Goal: Information Seeking & Learning: Learn about a topic

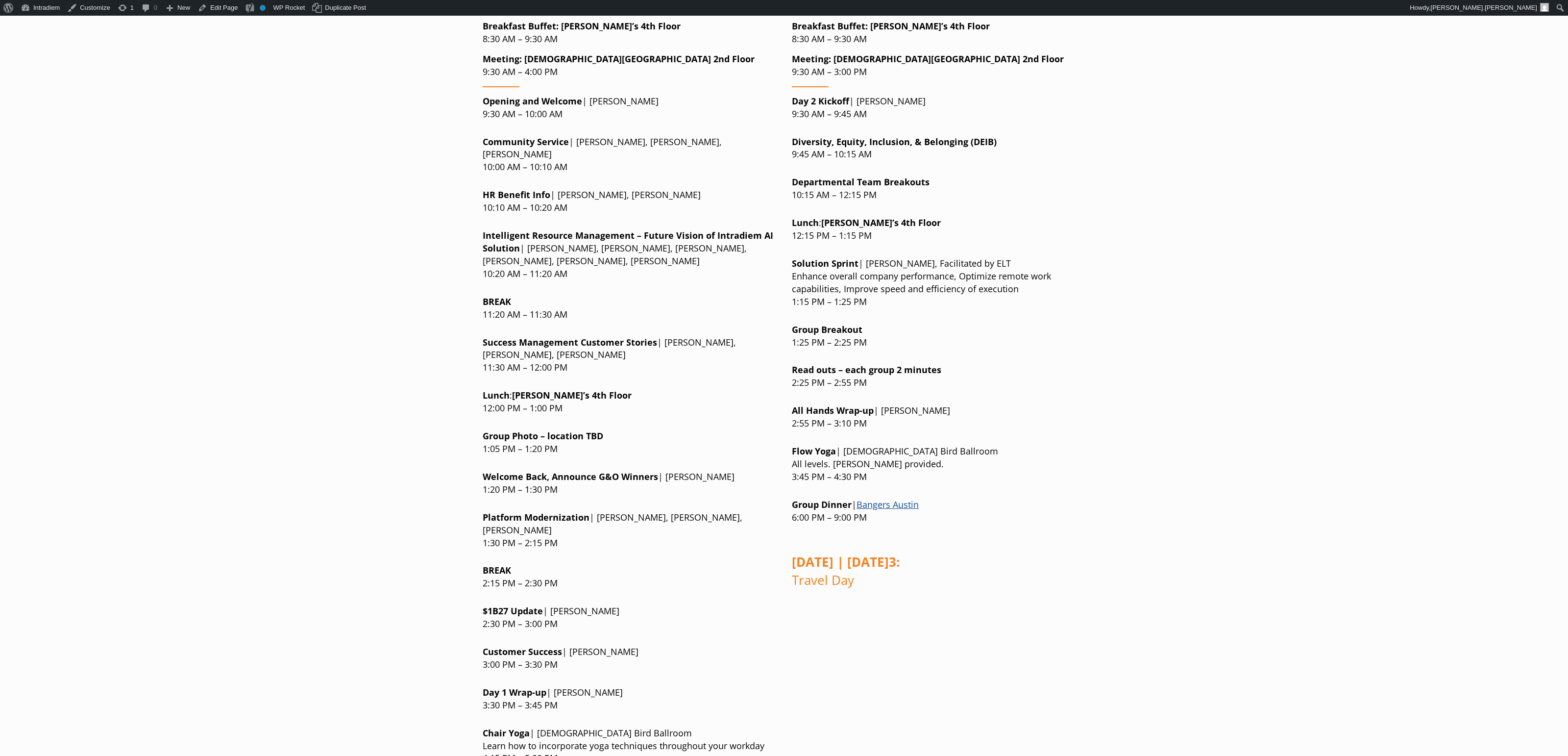
scroll to position [854, 0]
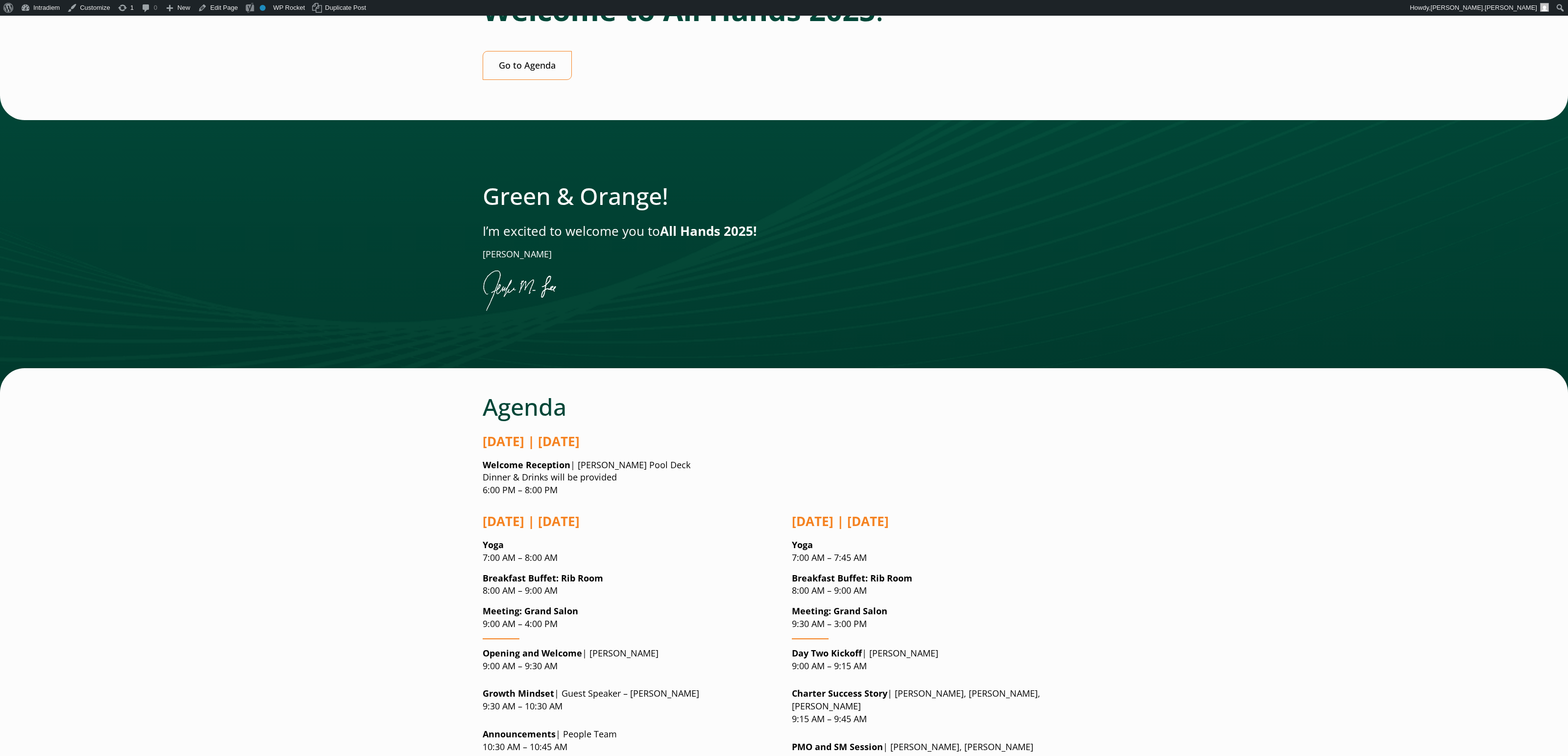
scroll to position [351, 0]
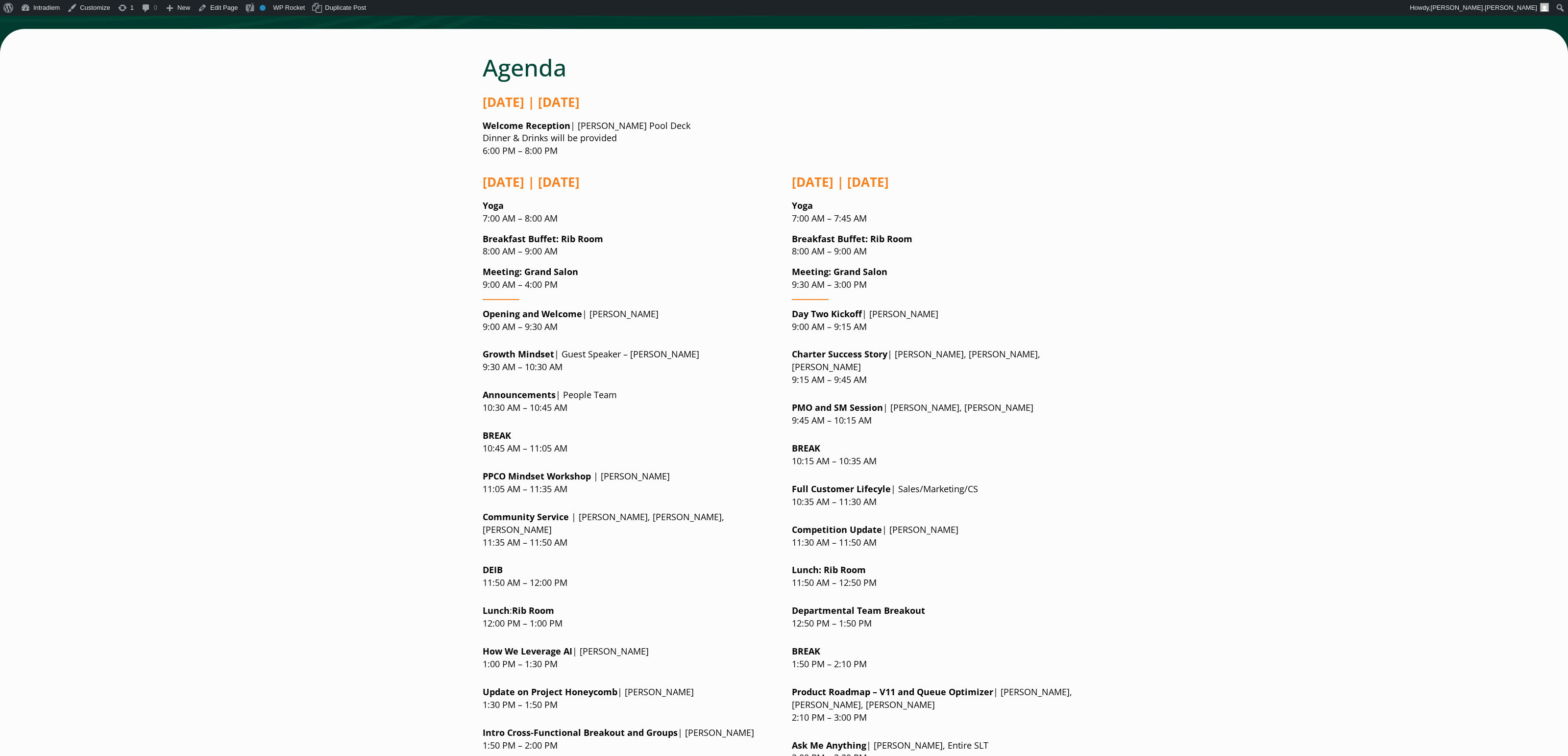
scroll to position [455, 0]
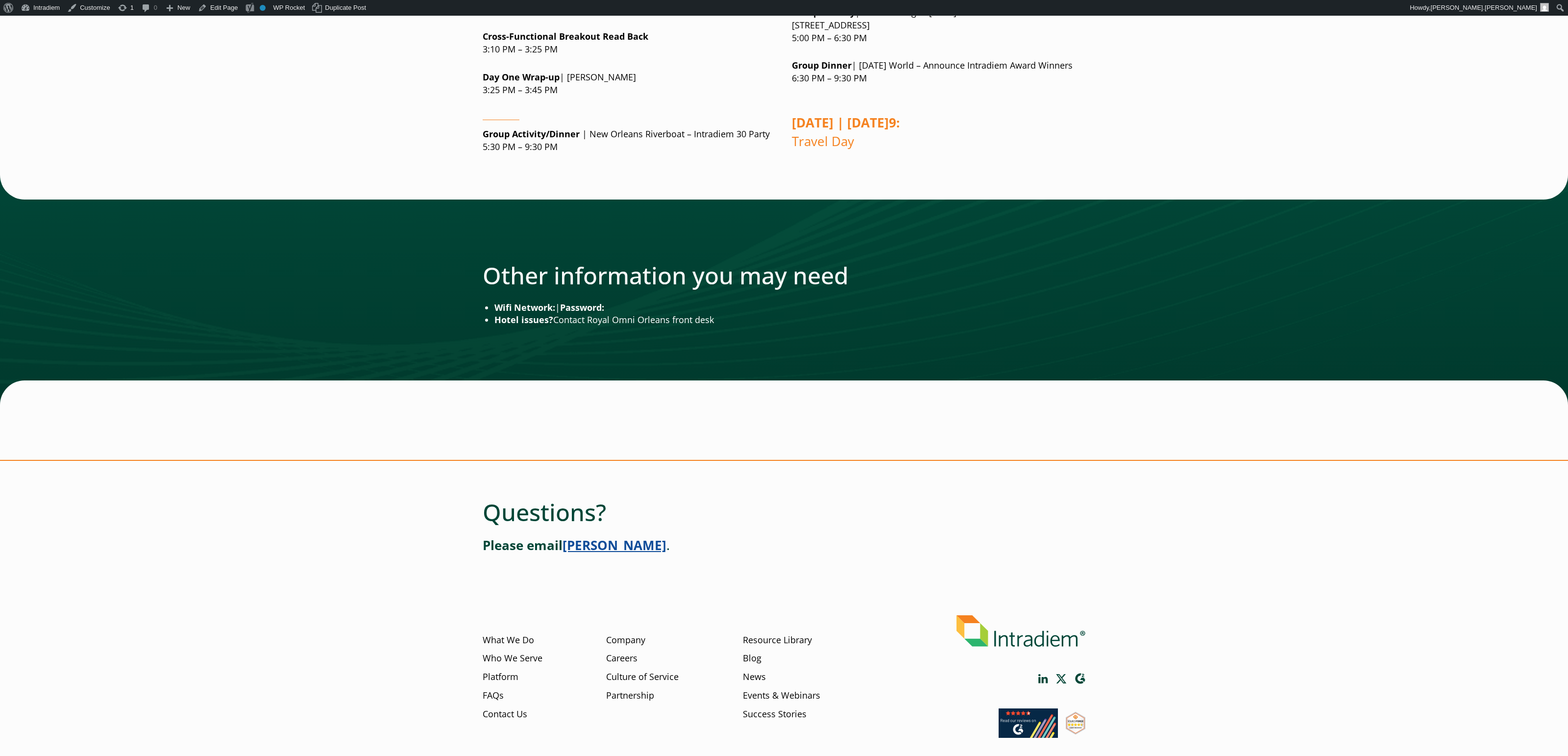
scroll to position [1371, 0]
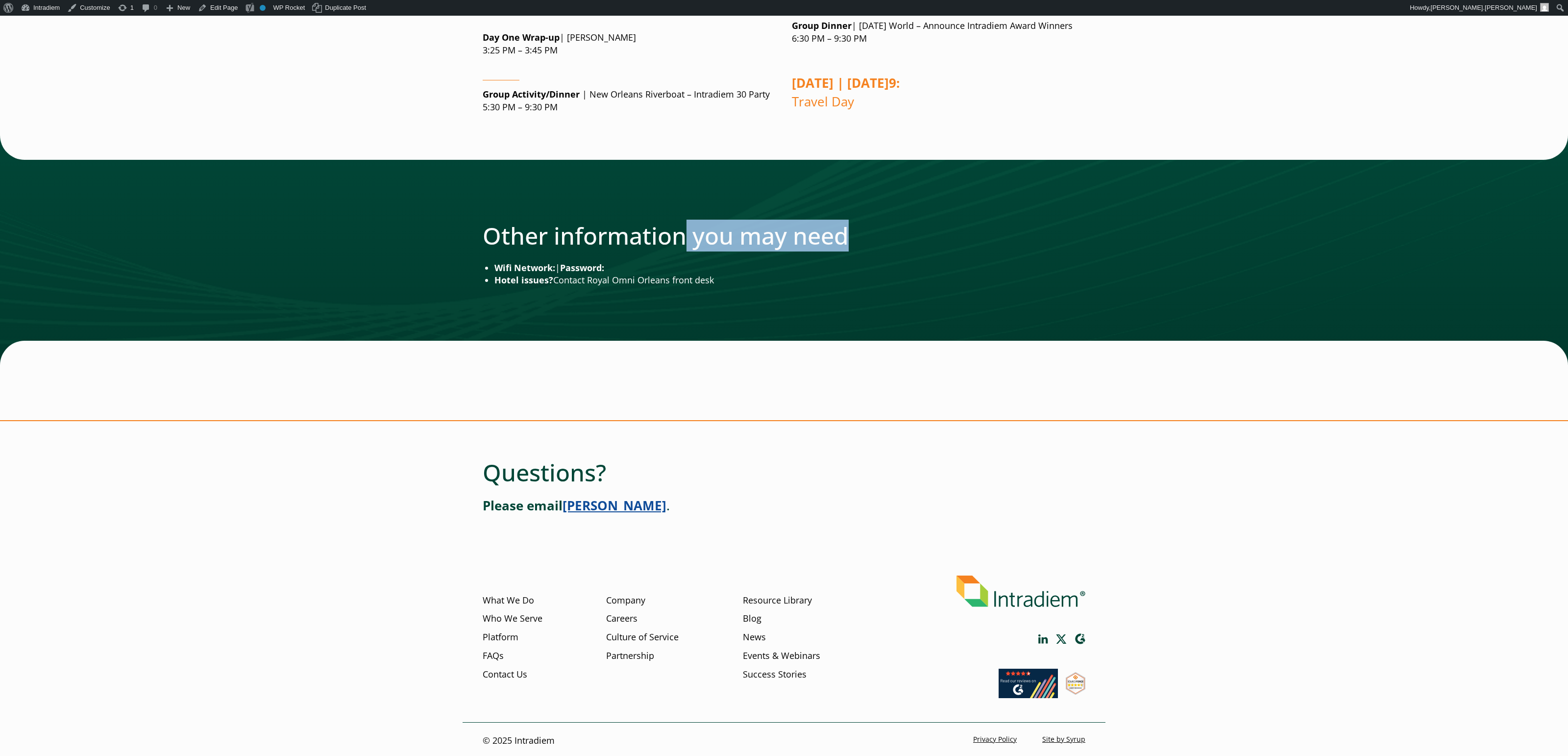
drag, startPoint x: 684, startPoint y: 234, endPoint x: 906, endPoint y: 233, distance: 222.0
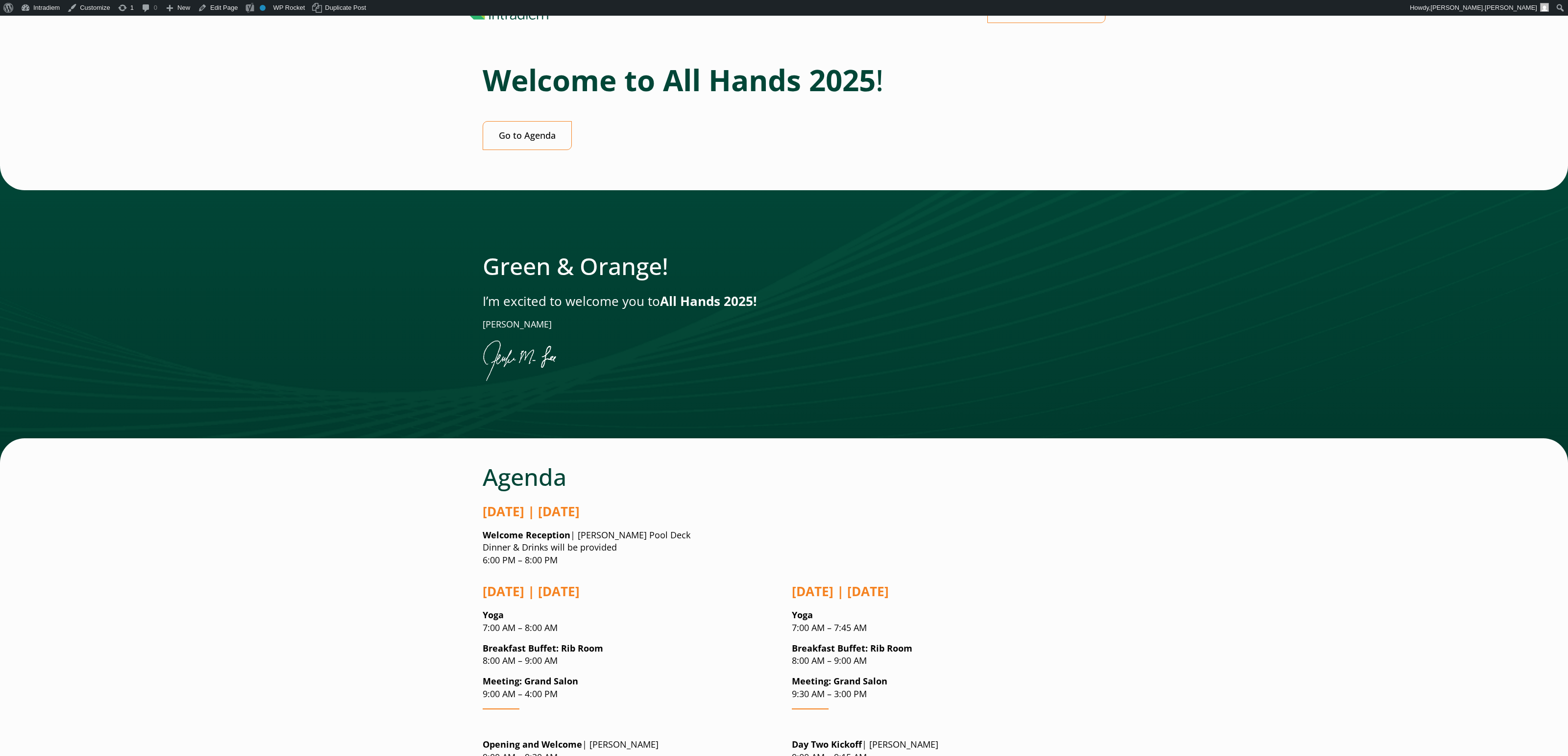
scroll to position [0, 0]
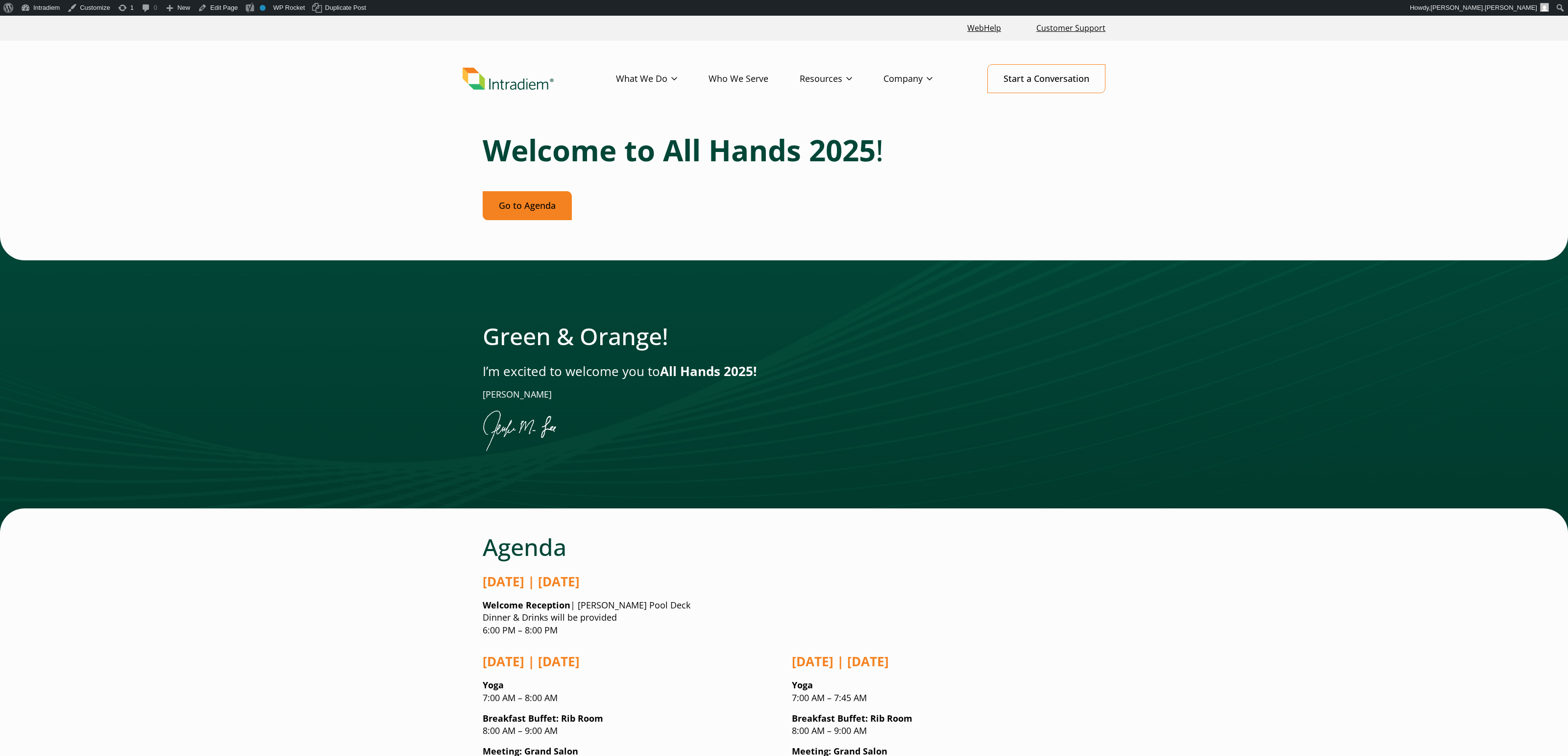
click at [524, 204] on link "Go to Agenda" at bounding box center [527, 206] width 89 height 29
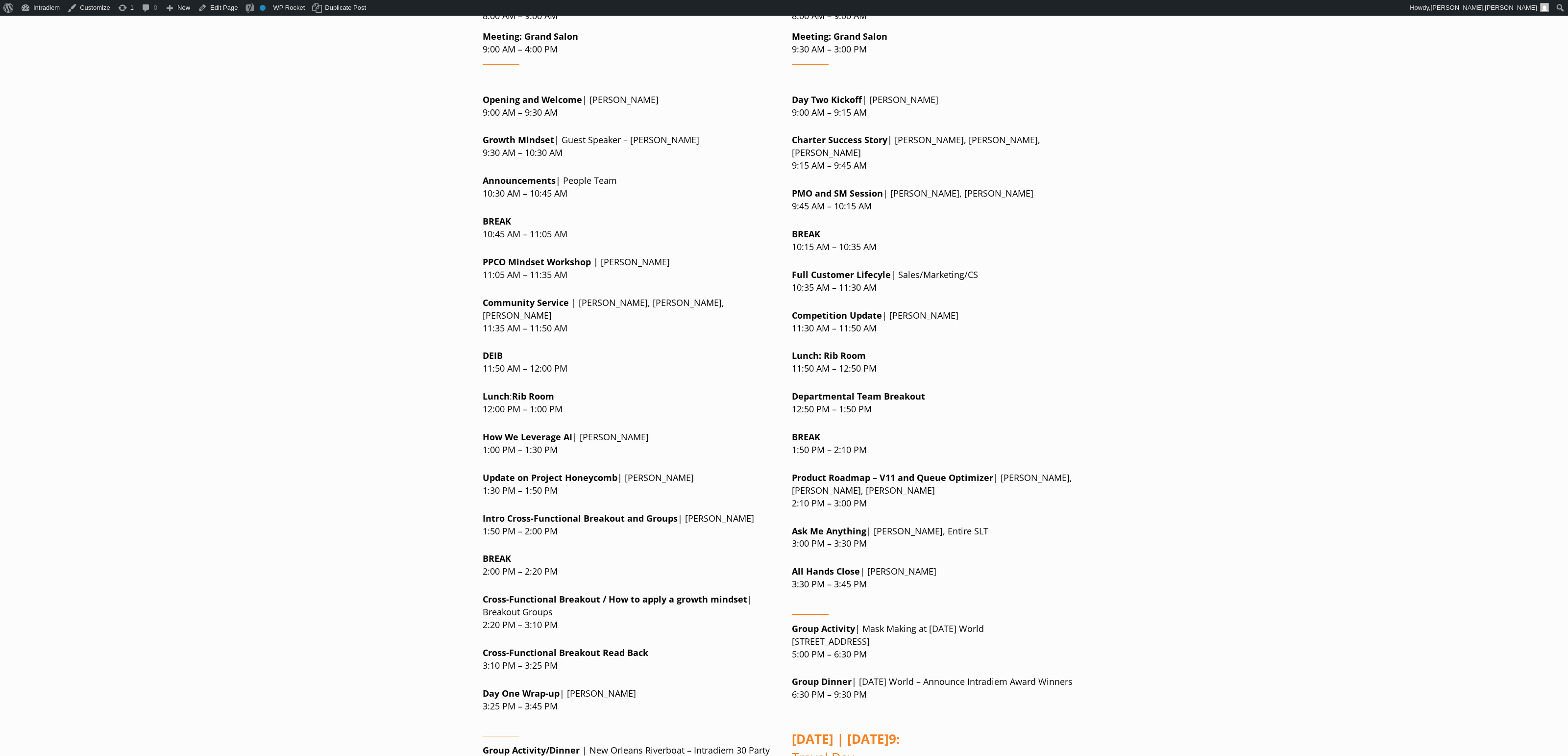
scroll to position [705, 0]
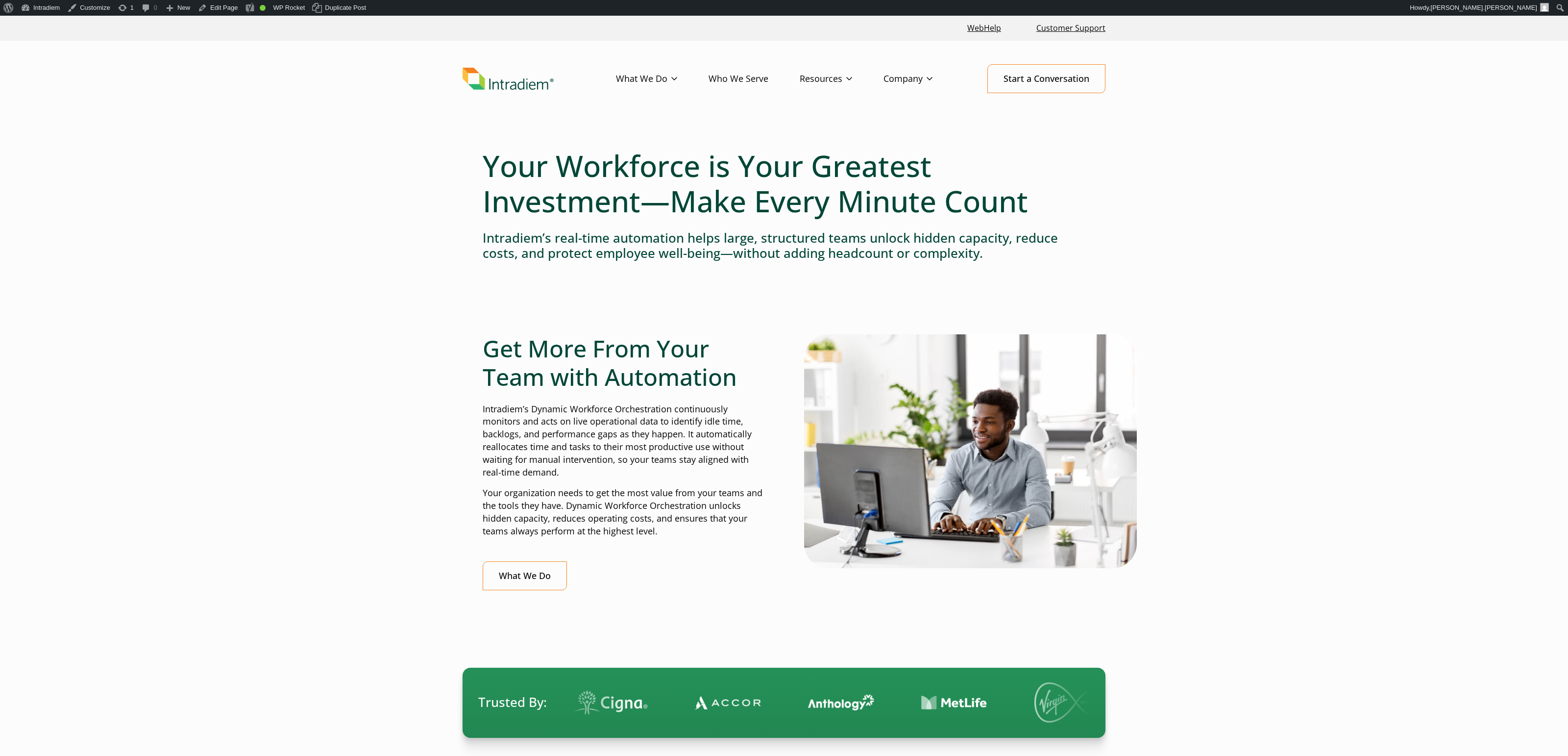
click at [883, 337] on img at bounding box center [971, 451] width 333 height 233
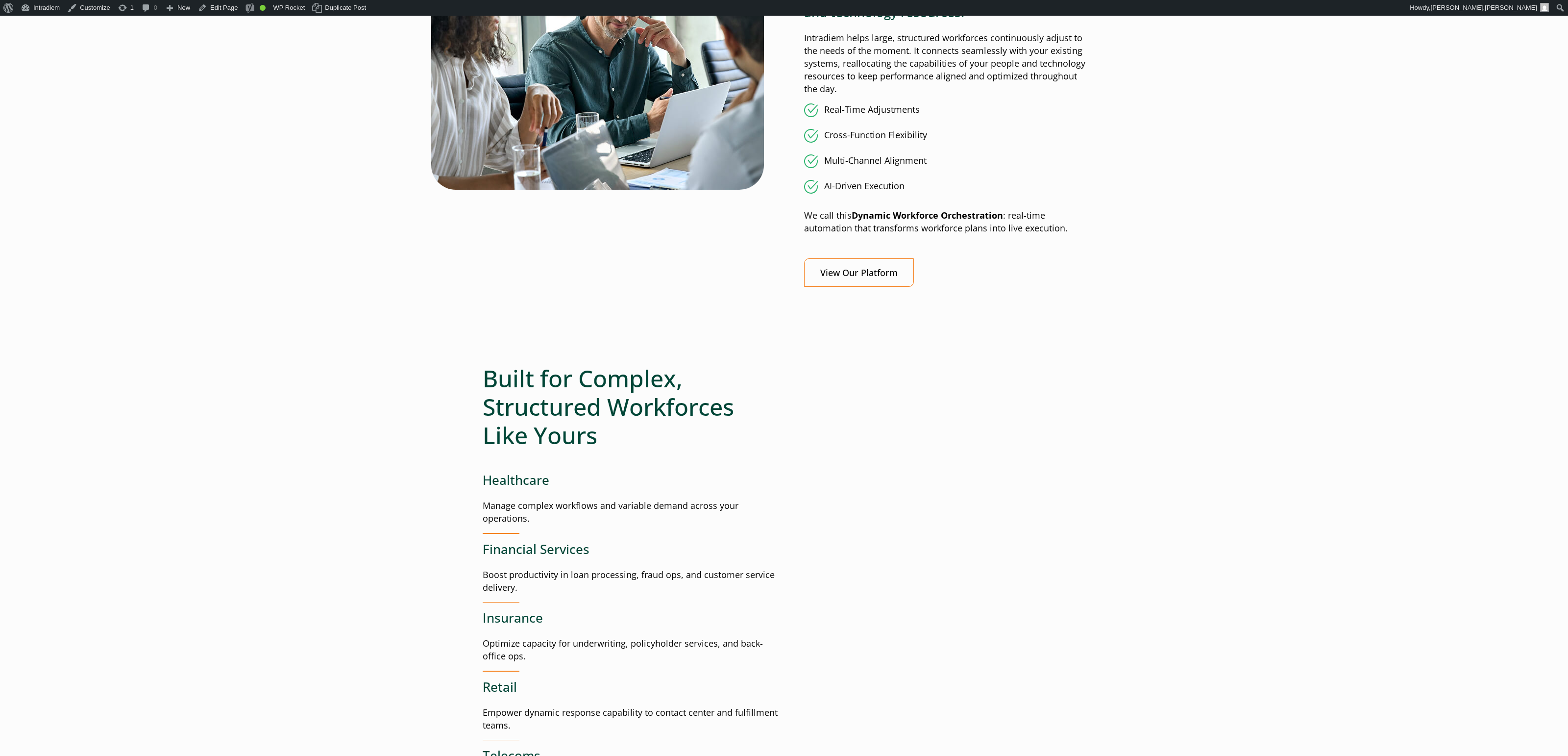
scroll to position [942, 0]
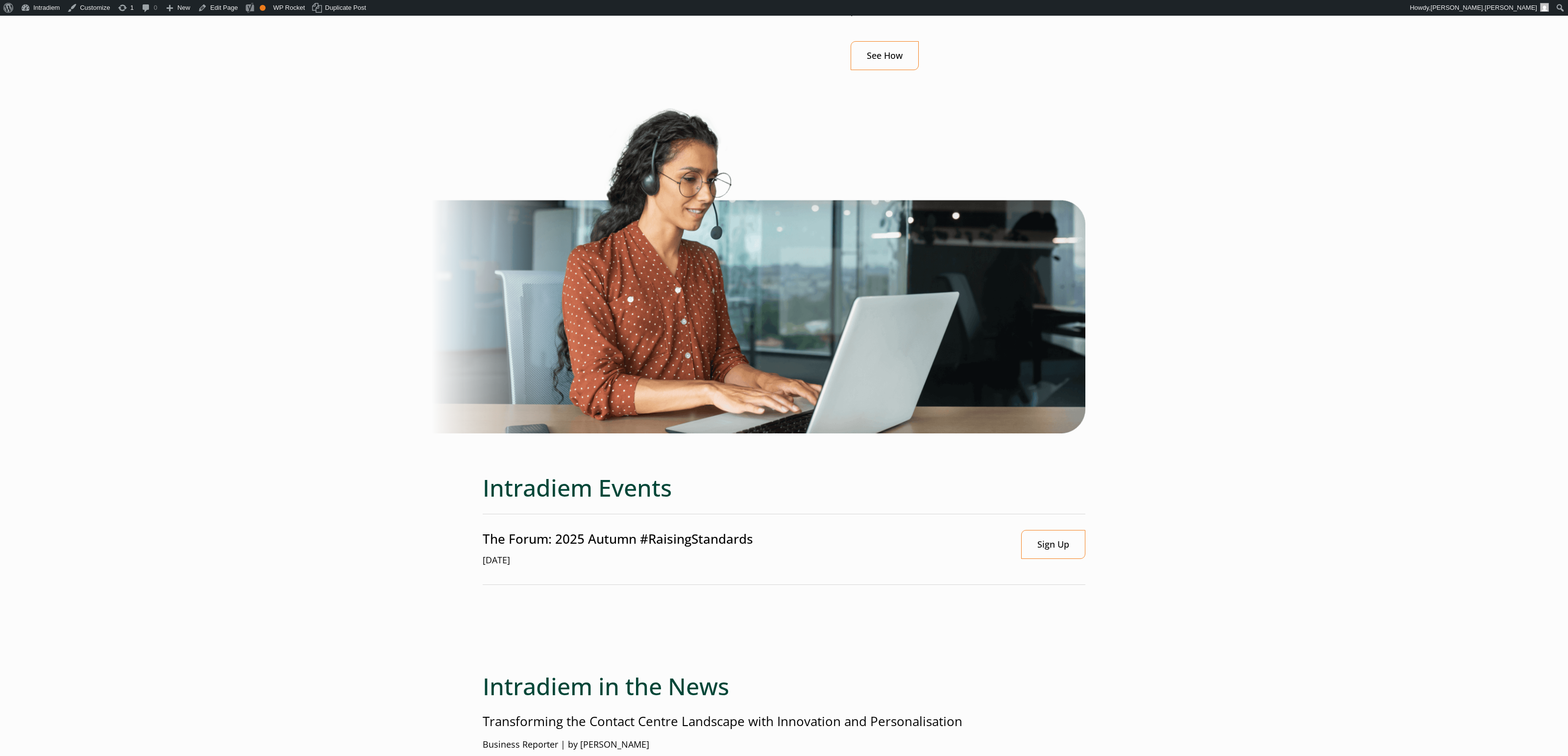
scroll to position [1442, 0]
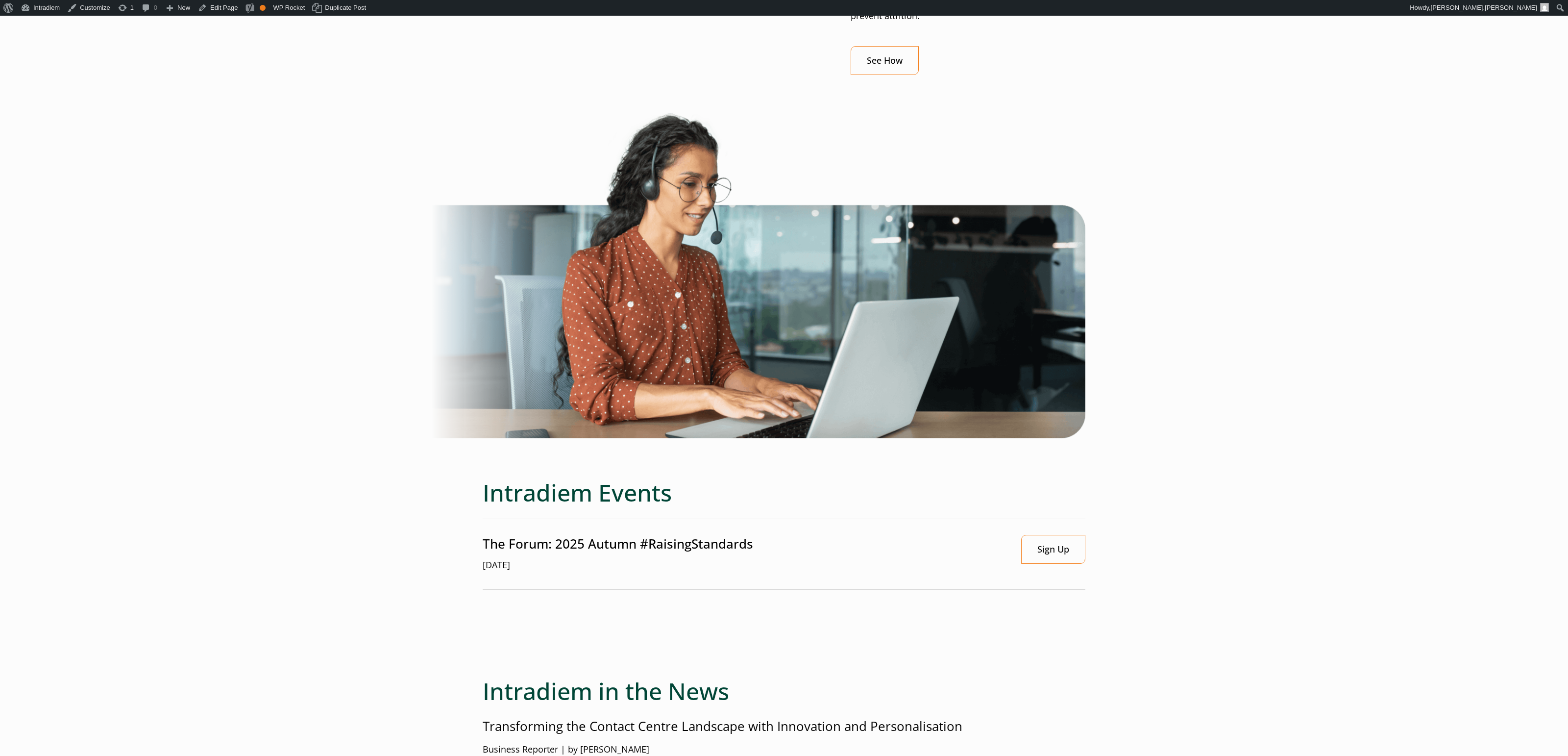
click at [321, 155] on div at bounding box center [784, 271] width 1568 height 334
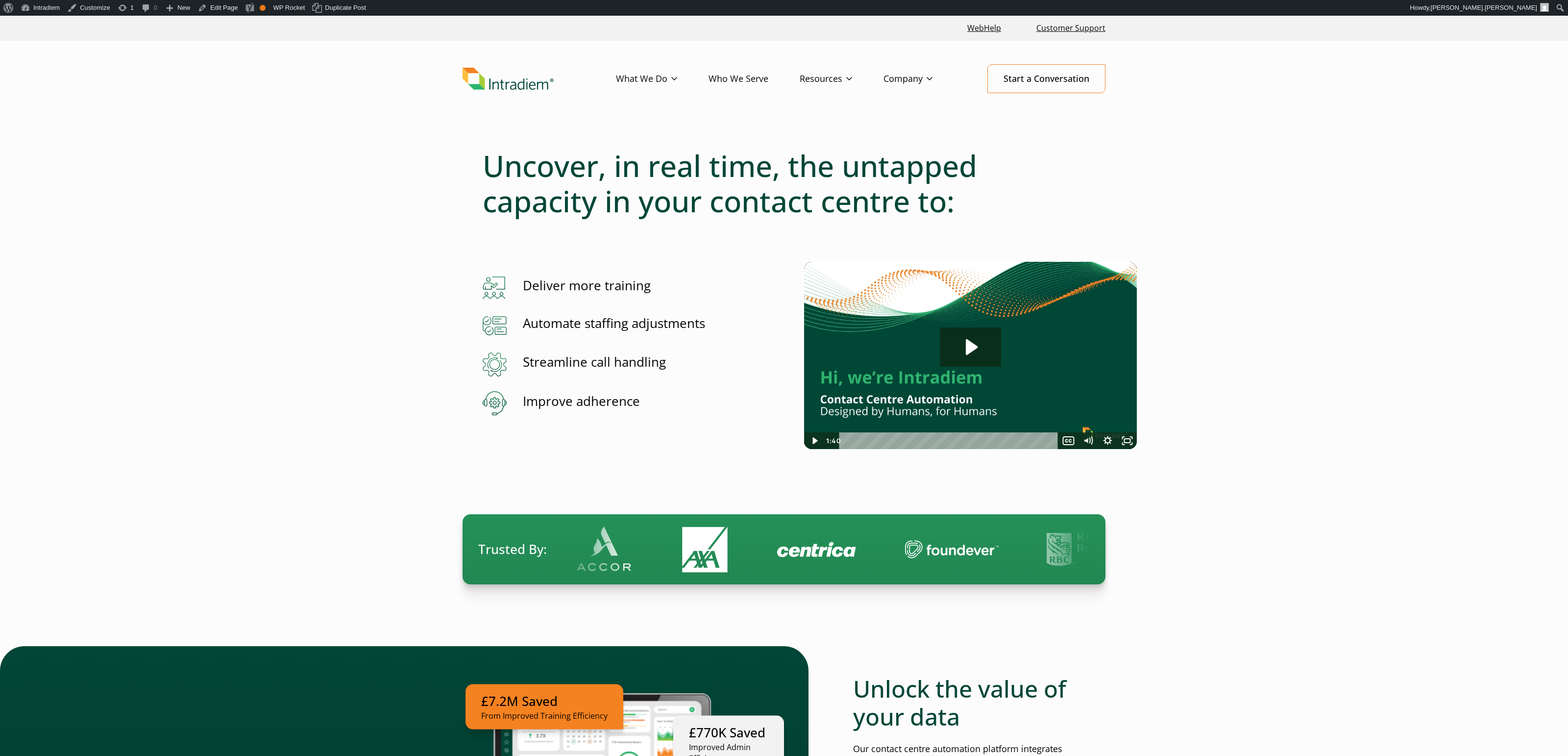
scroll to position [1, 0]
click at [227, 7] on link "Edit Page" at bounding box center [218, 8] width 47 height 16
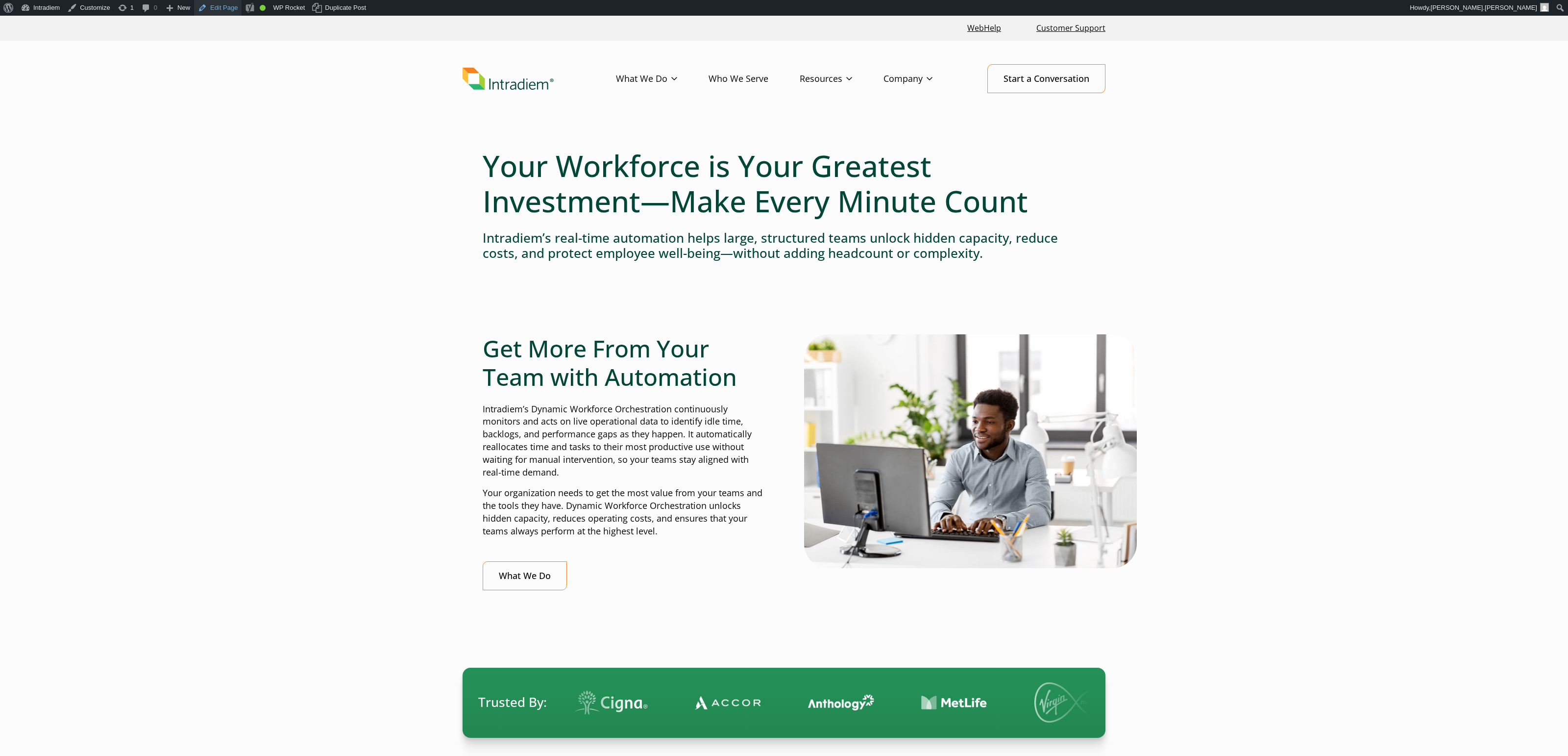
click at [220, 7] on link "Edit Page" at bounding box center [218, 8] width 47 height 16
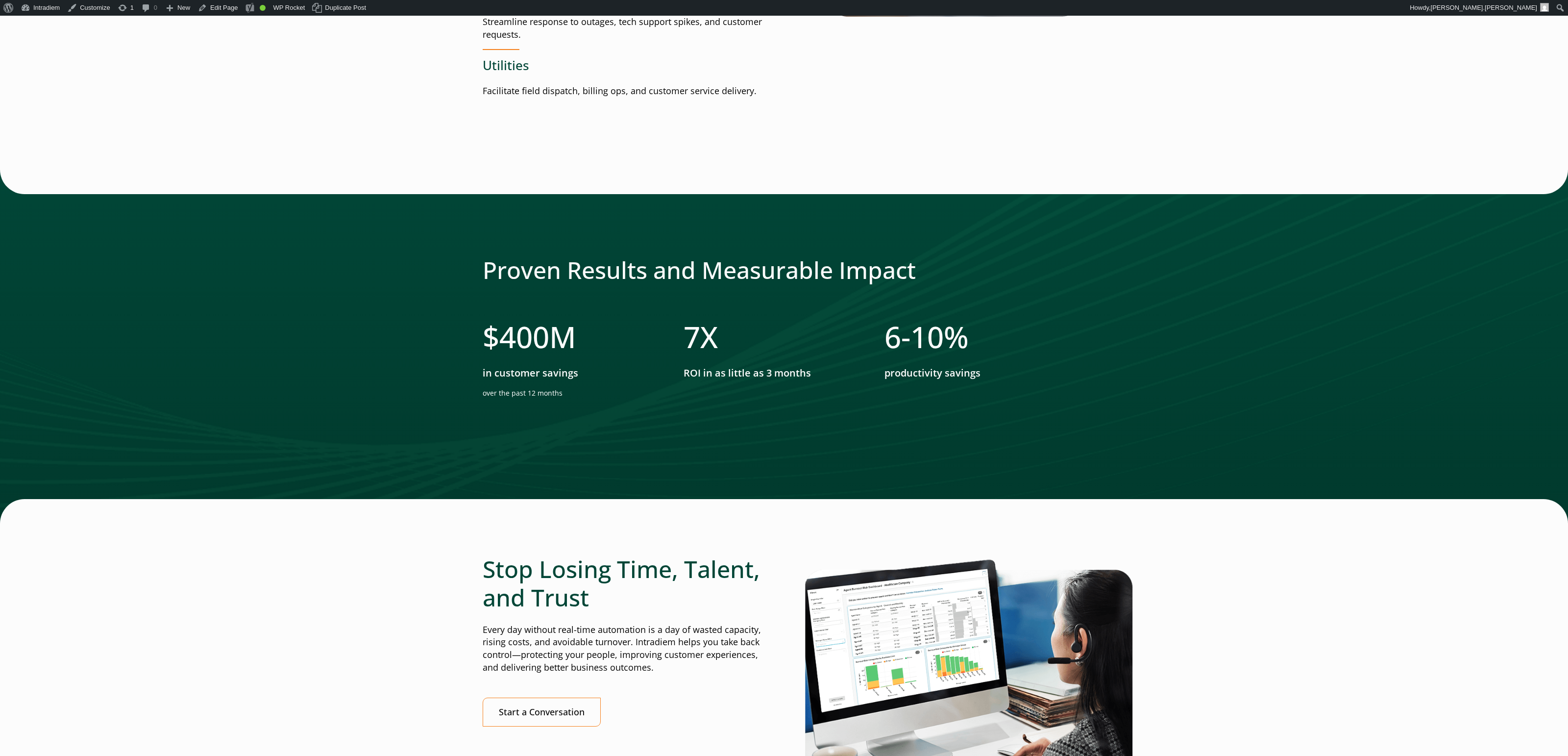
scroll to position [1636, 0]
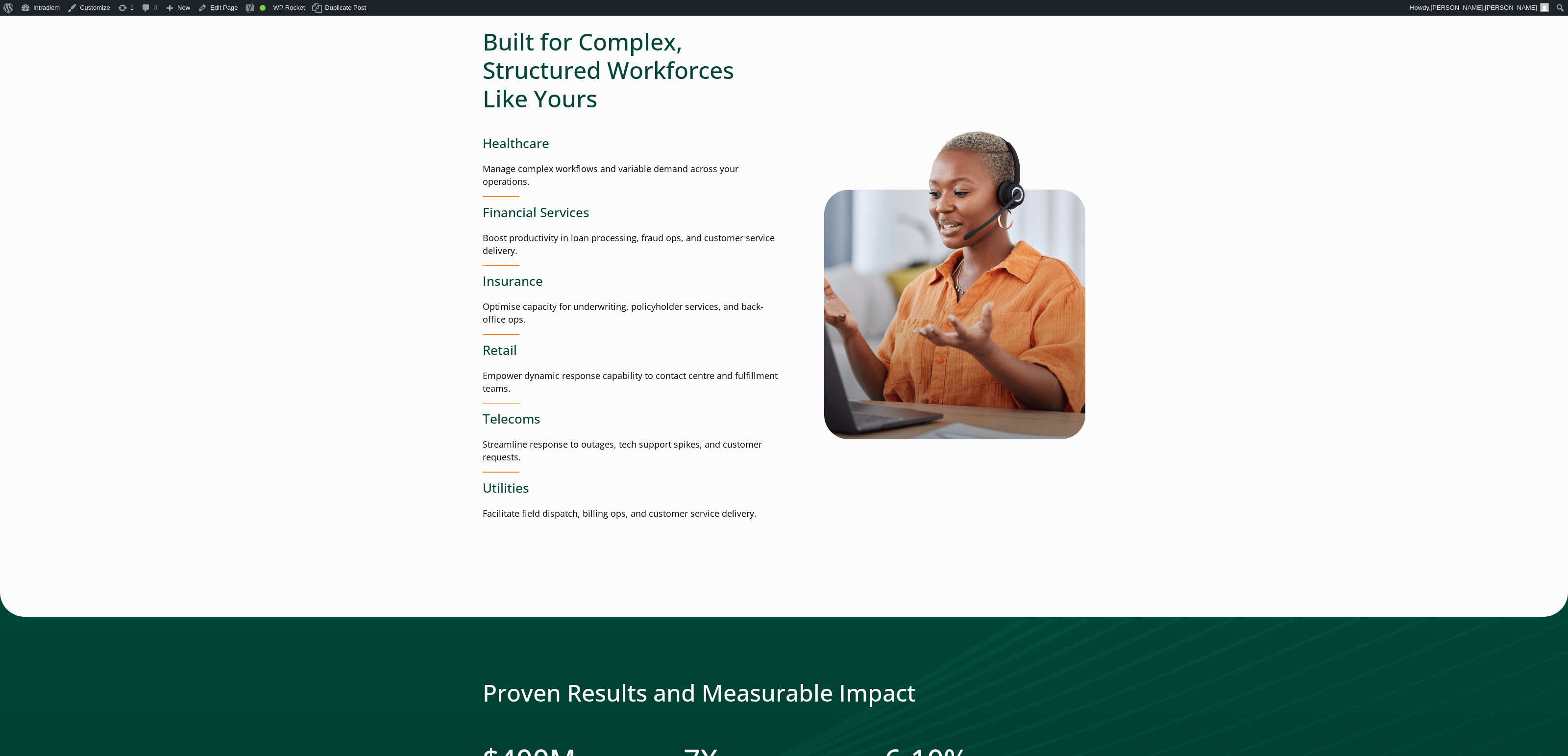
scroll to position [696, 0]
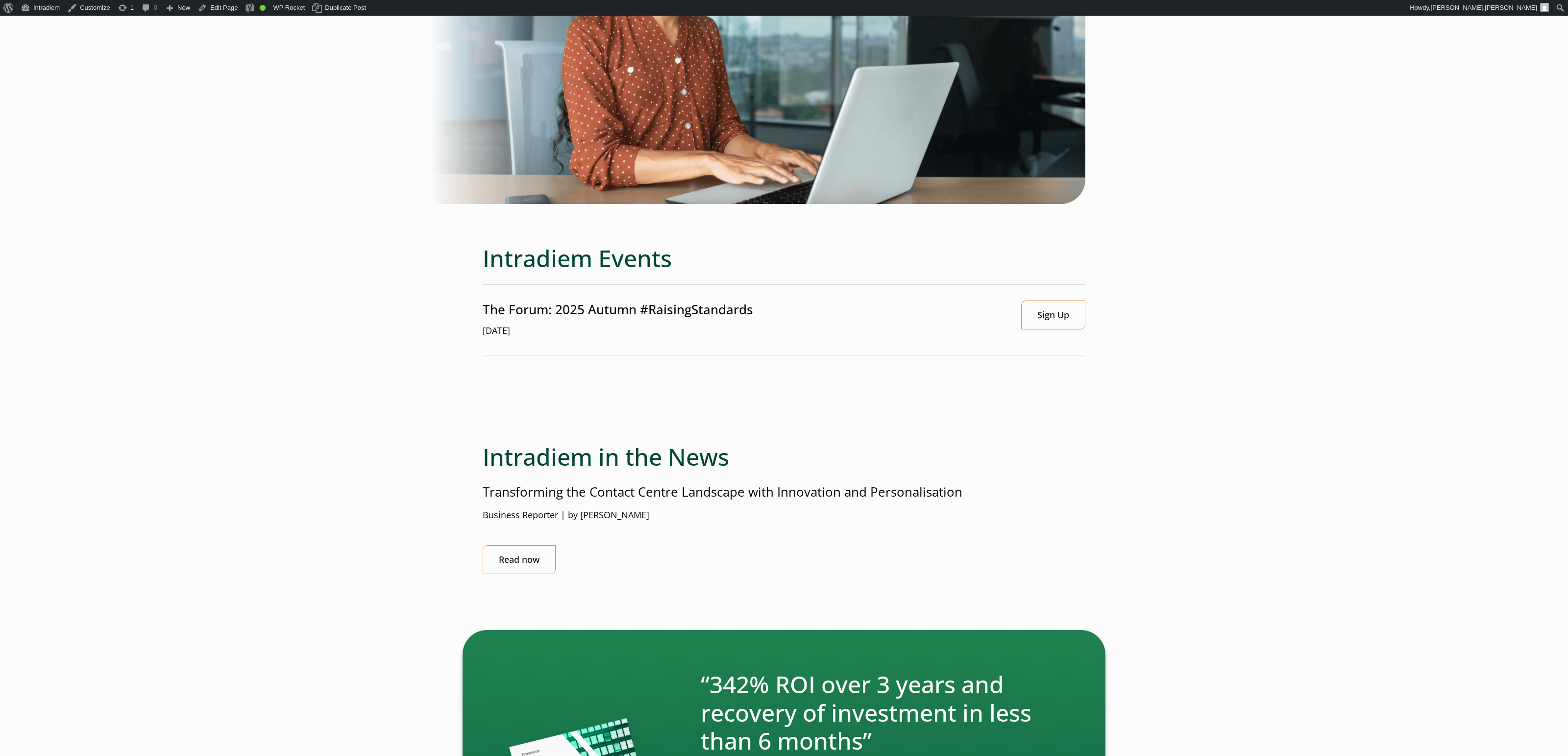
scroll to position [1847, 0]
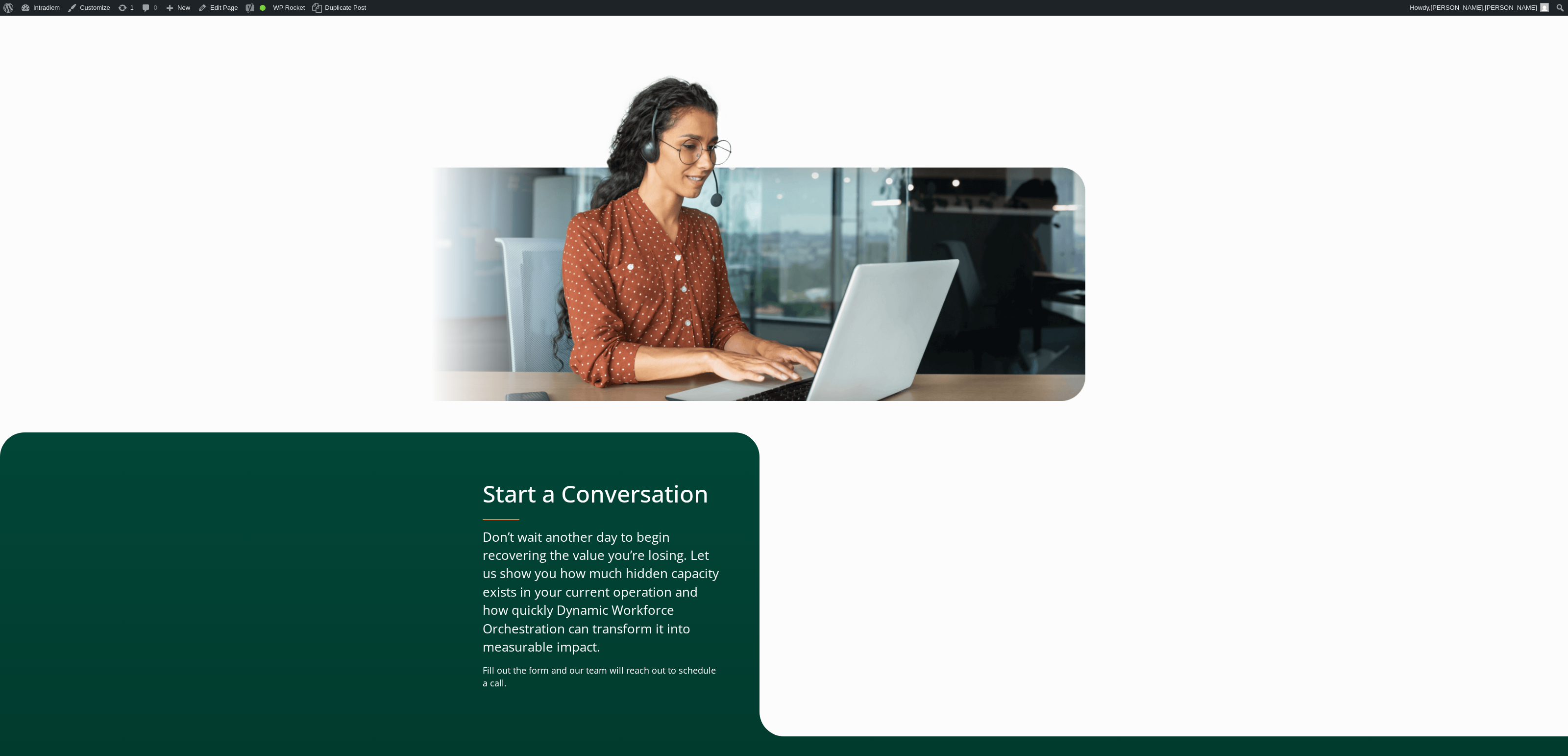
scroll to position [2395, 0]
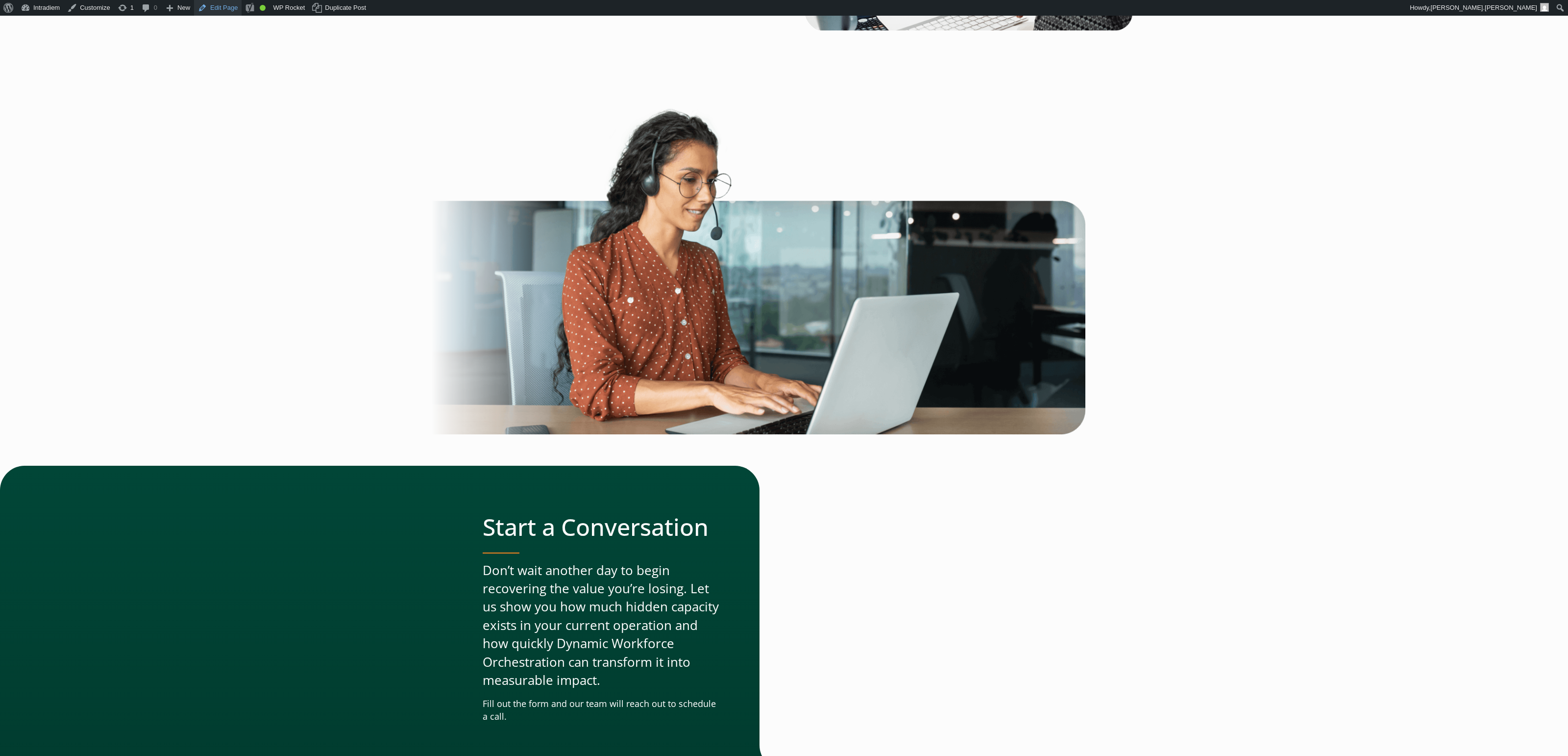
click at [234, 10] on link "Edit Page" at bounding box center [218, 8] width 47 height 16
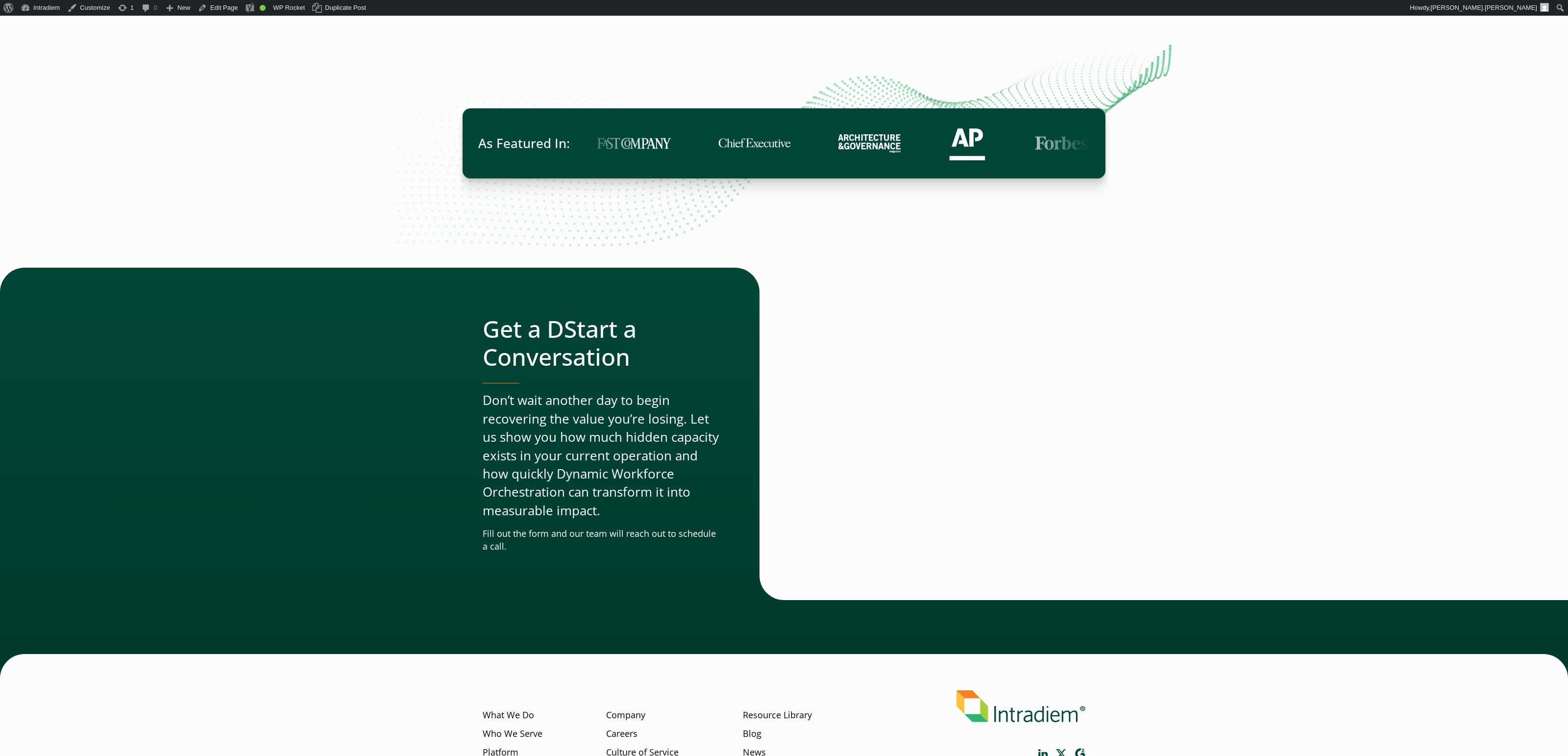
scroll to position [2800, 0]
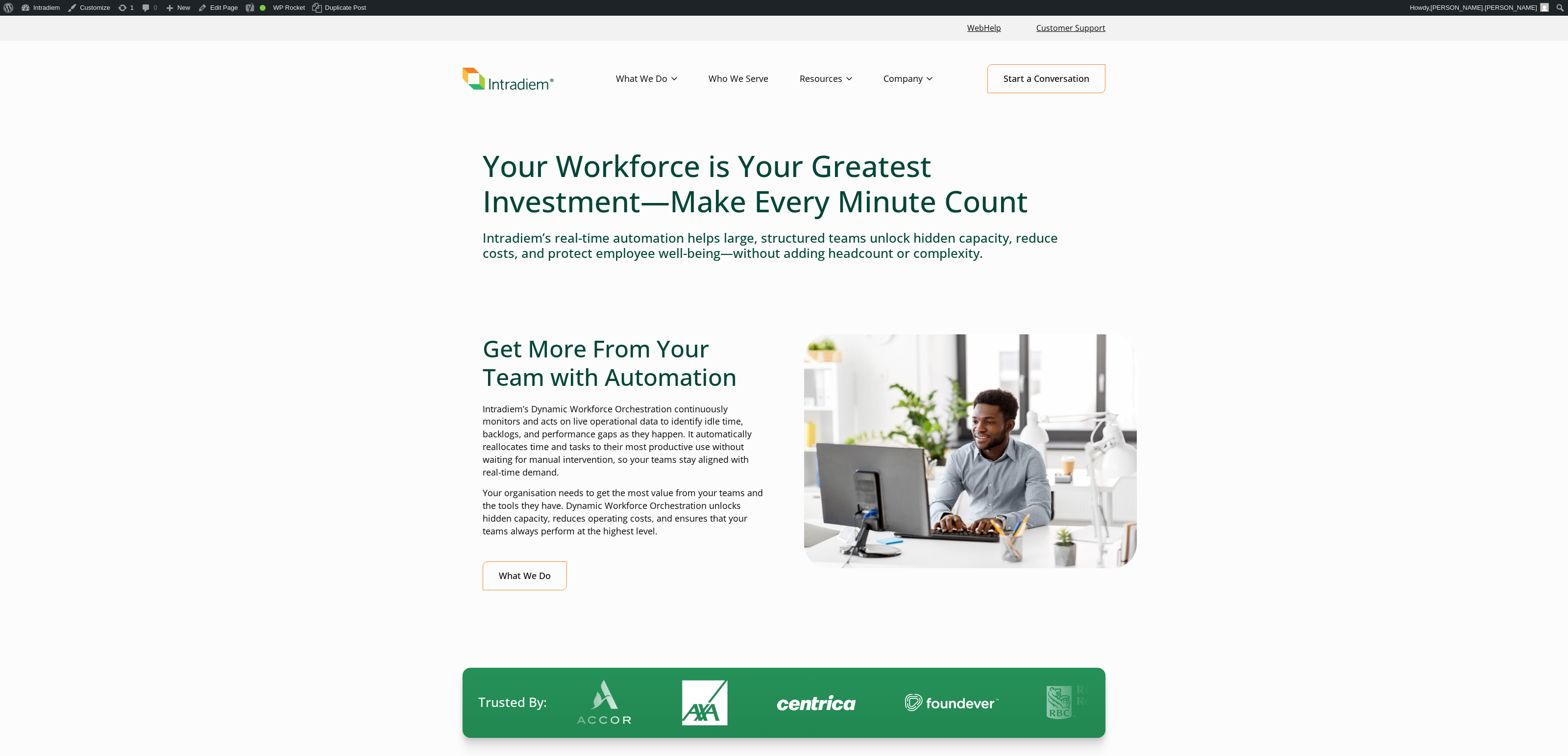
drag, startPoint x: 326, startPoint y: 104, endPoint x: 352, endPoint y: 100, distance: 26.3
click at [327, 104] on header "Menu What We Do Platform Who We Serve Resources Blog Events & Webinars News Suc…" at bounding box center [784, 86] width 1568 height 91
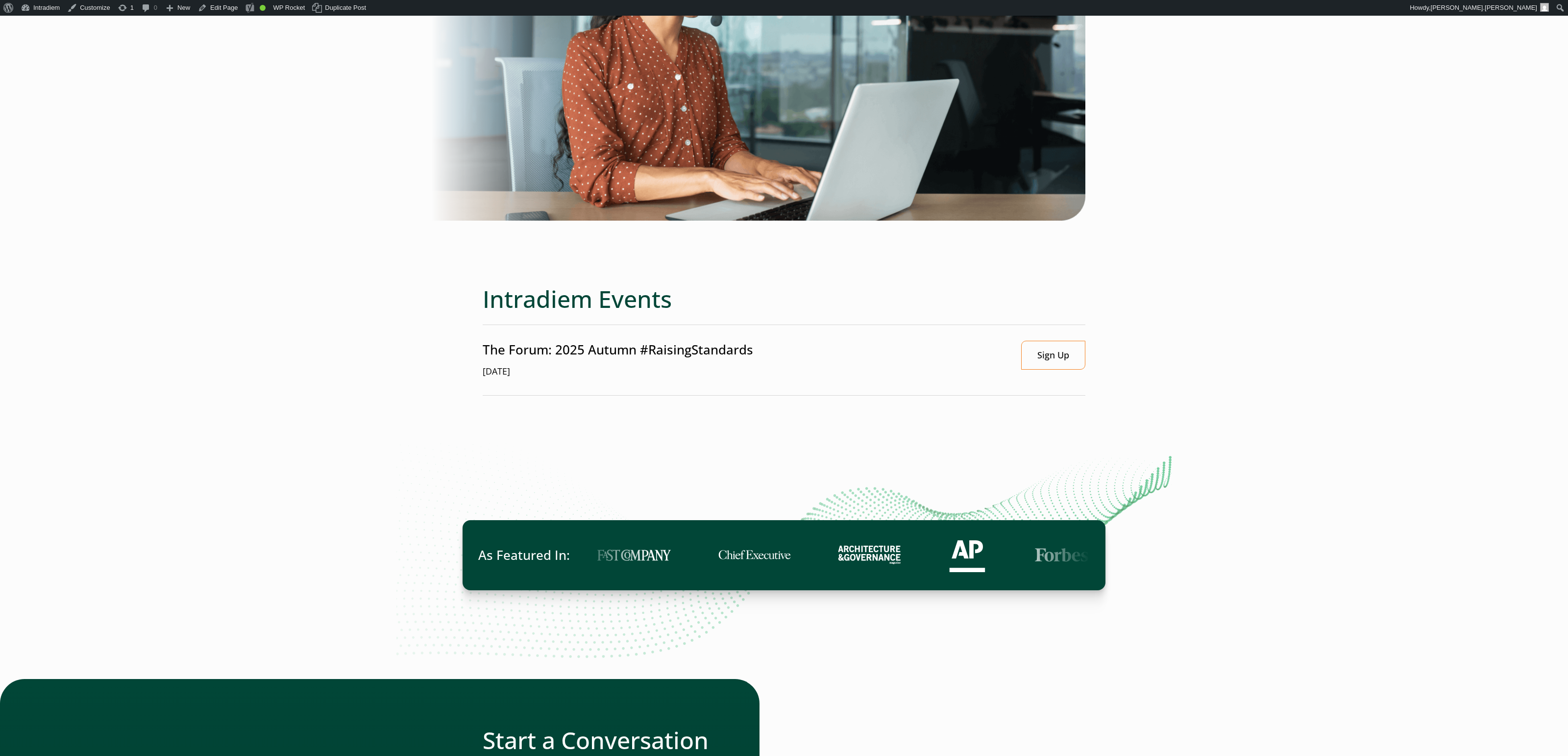
scroll to position [2608, 0]
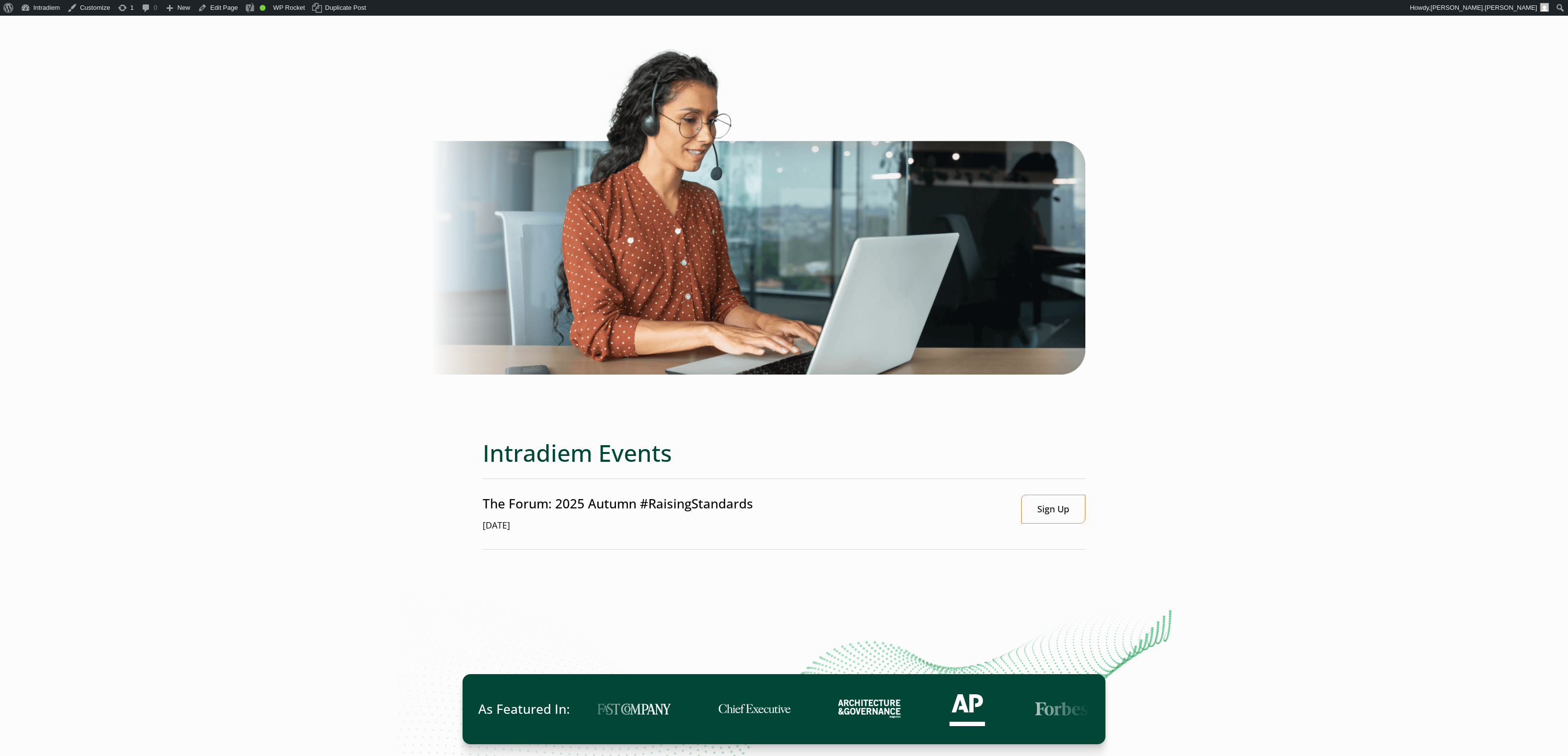
scroll to position [2454, 0]
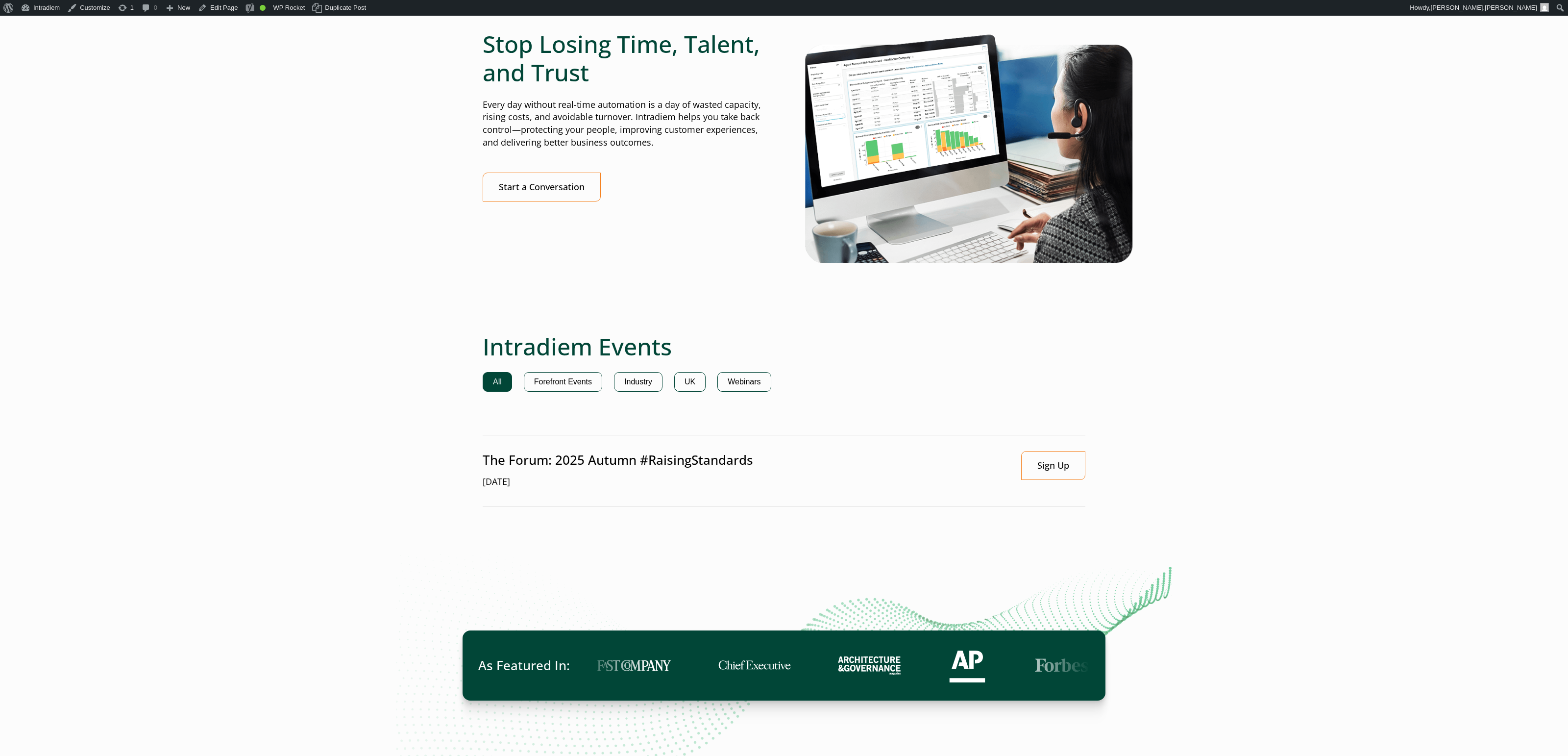
scroll to position [2152, 0]
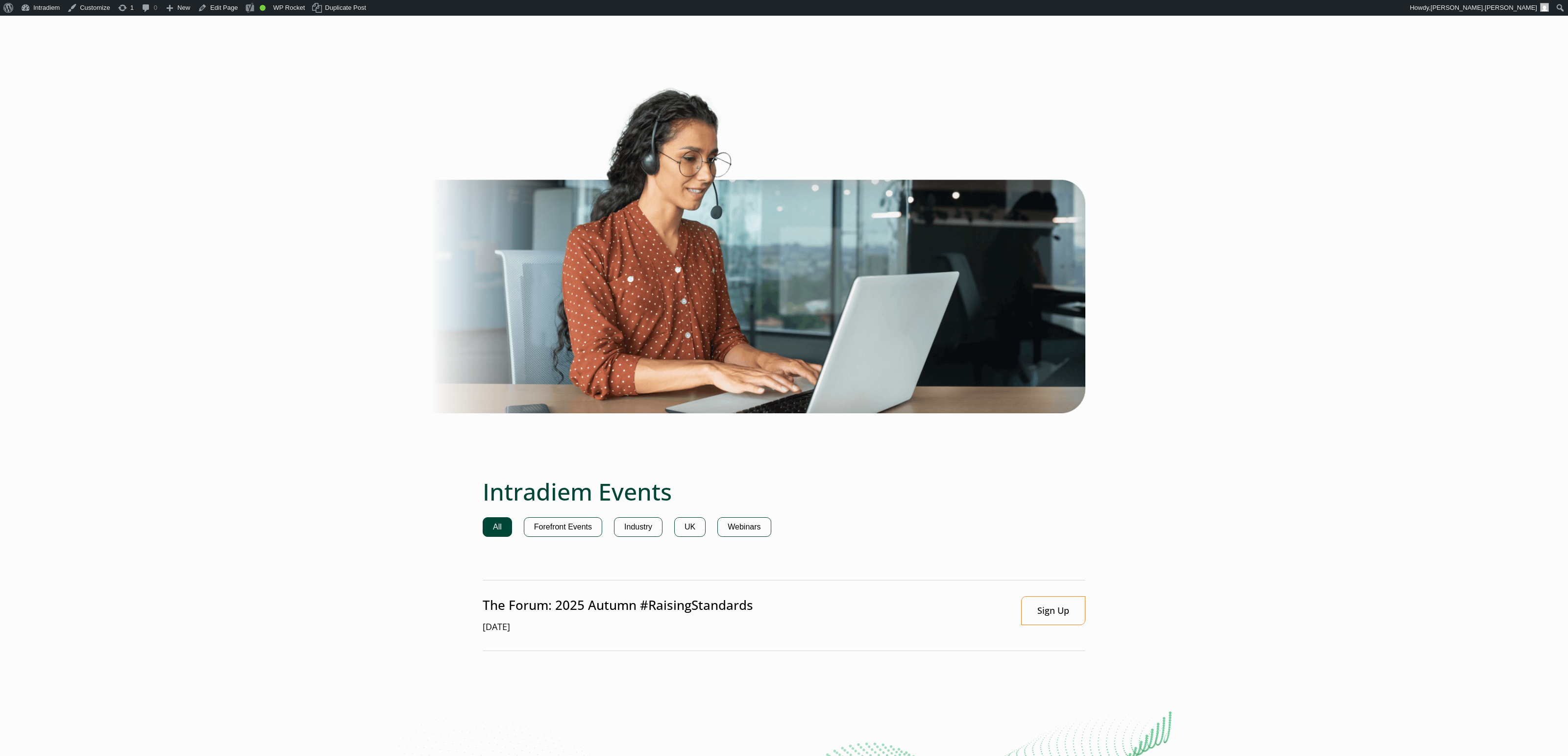
scroll to position [2698, 0]
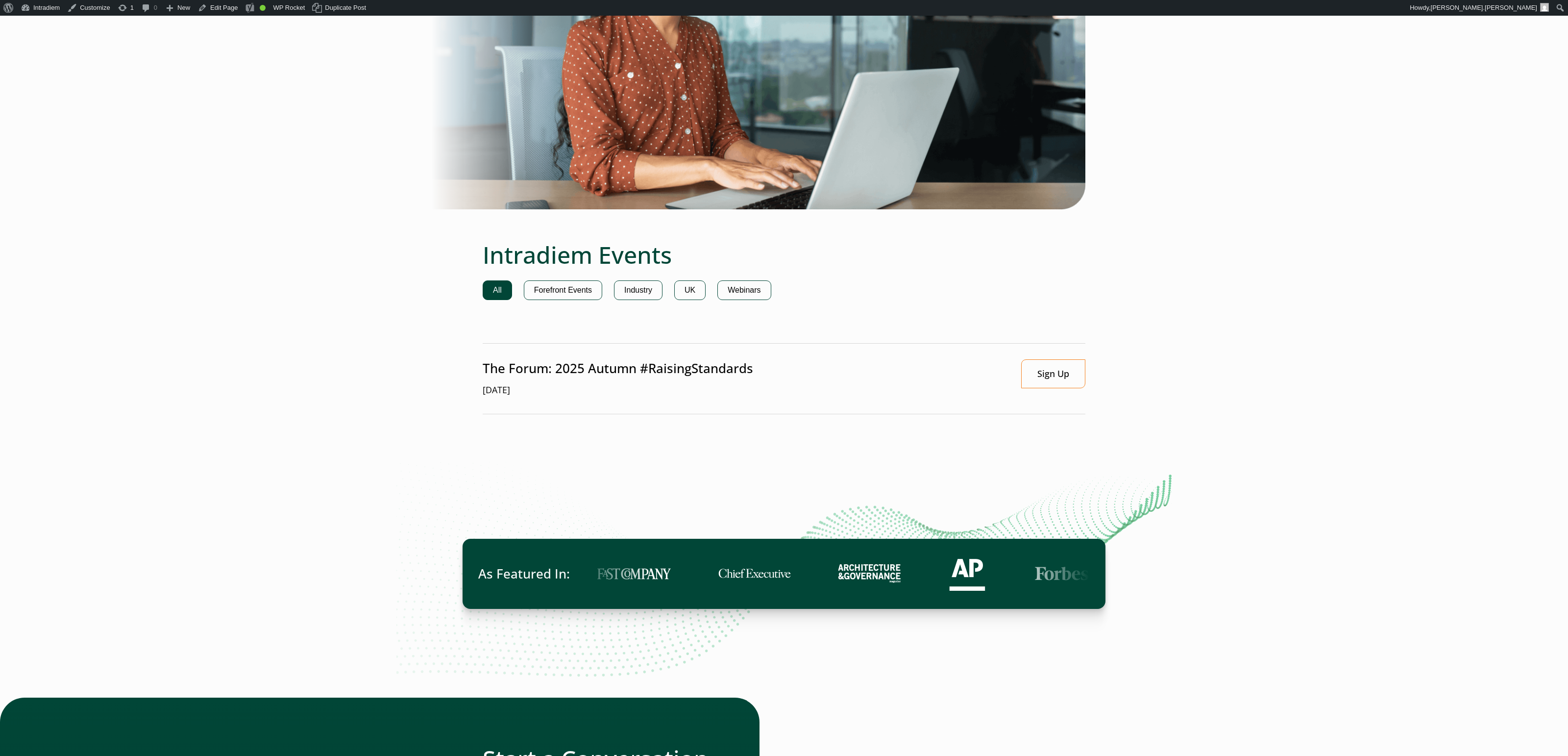
scroll to position [2622, 0]
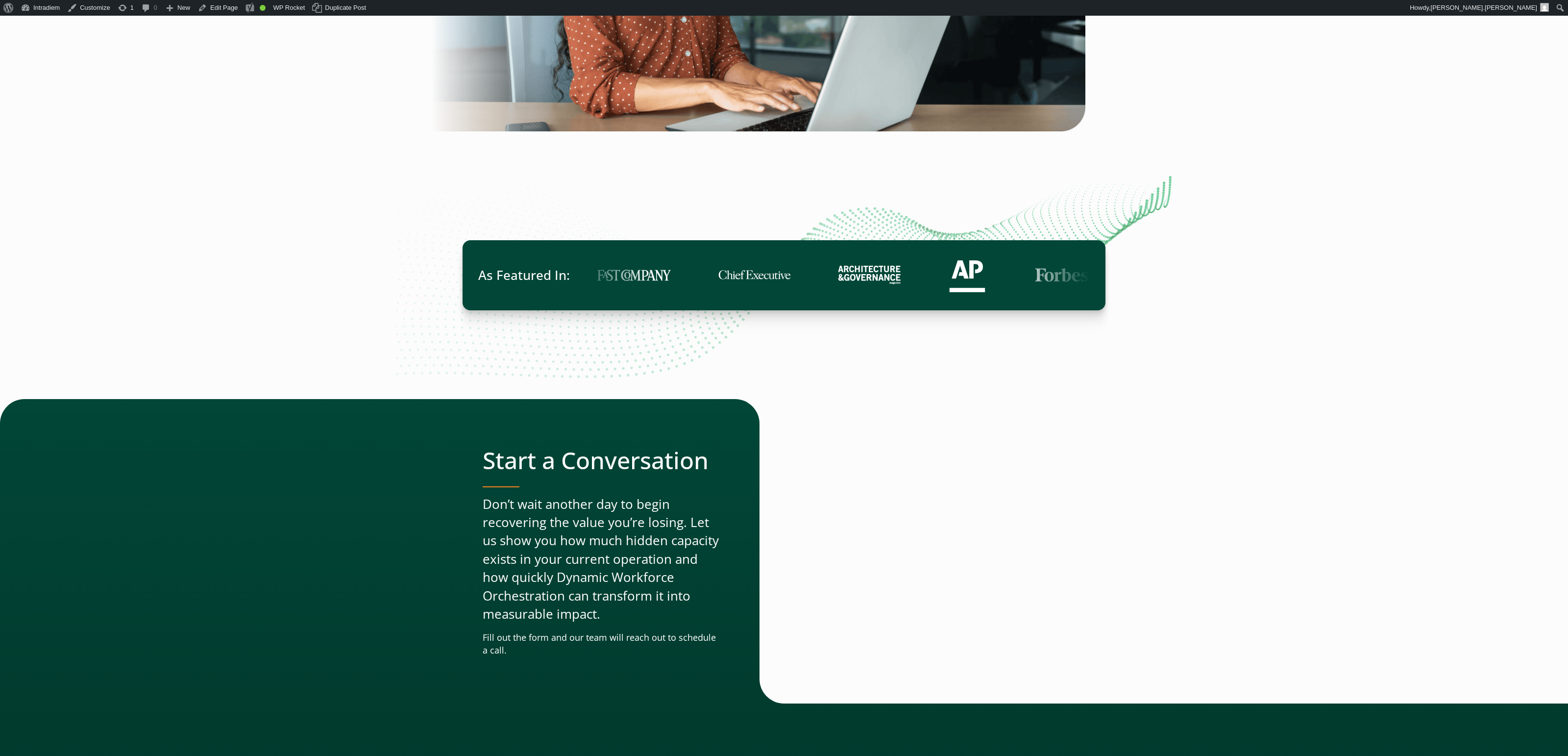
scroll to position [2936, 0]
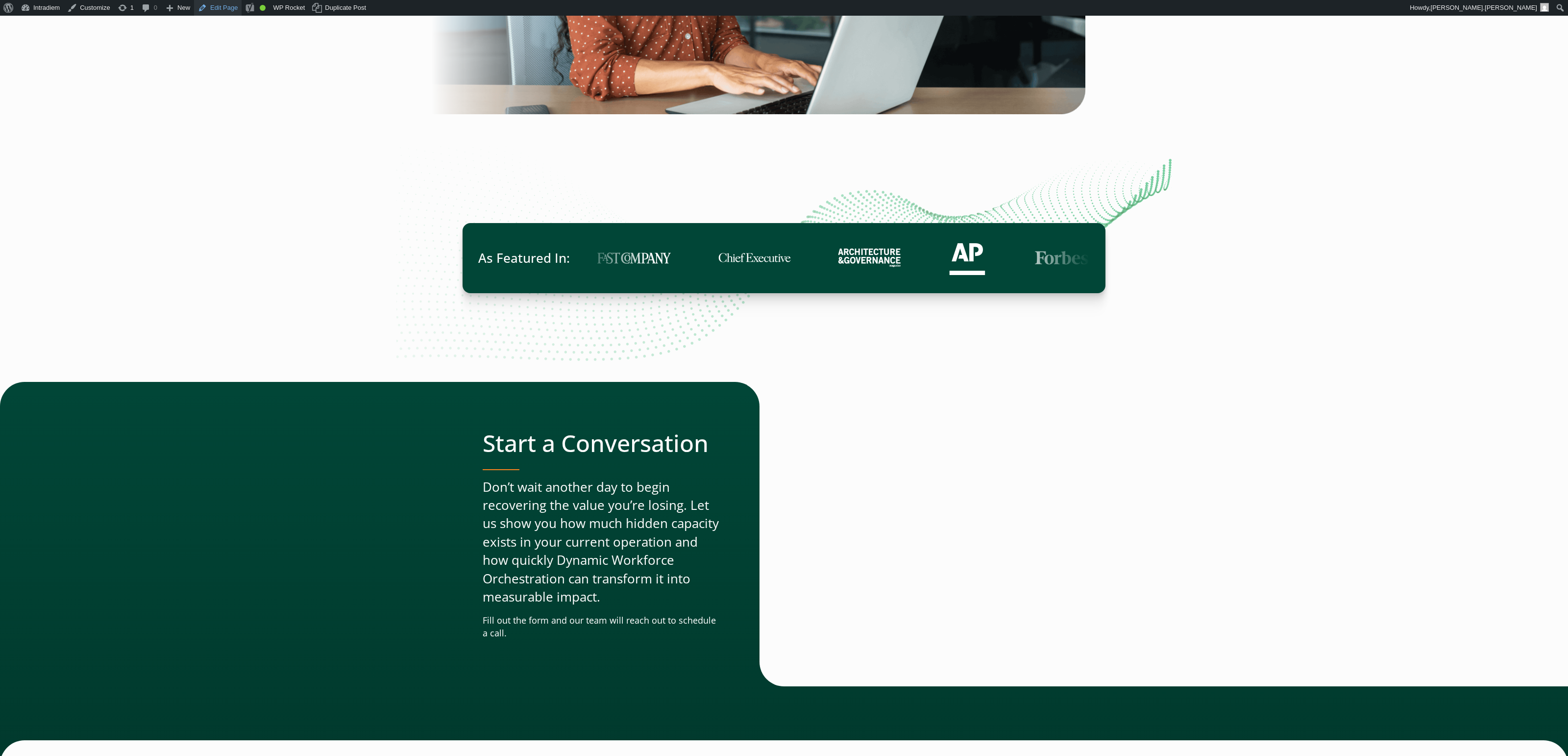
click at [216, 8] on link "Edit Page" at bounding box center [218, 8] width 47 height 16
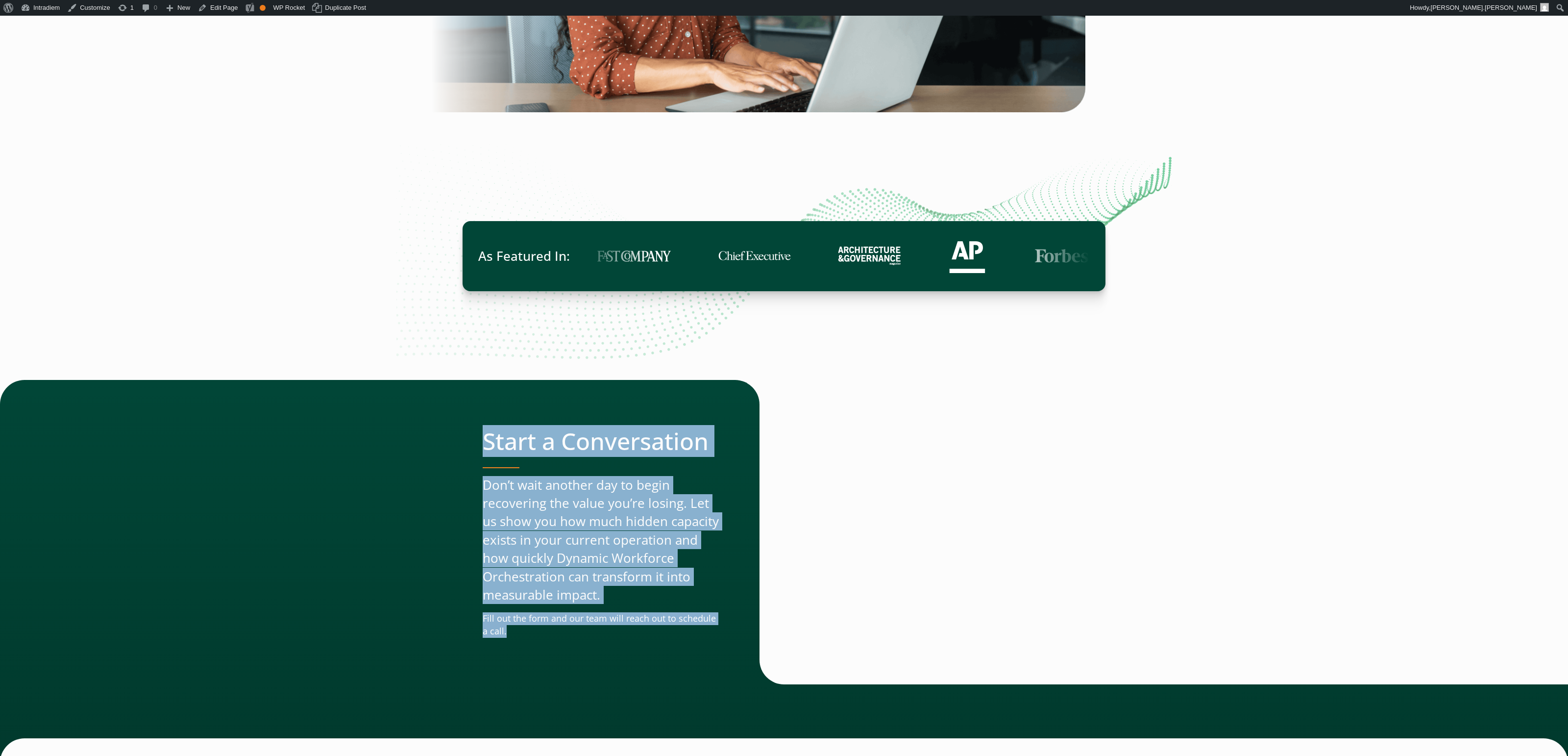
drag, startPoint x: 1437, startPoint y: 348, endPoint x: 1508, endPoint y: 791, distance: 448.7
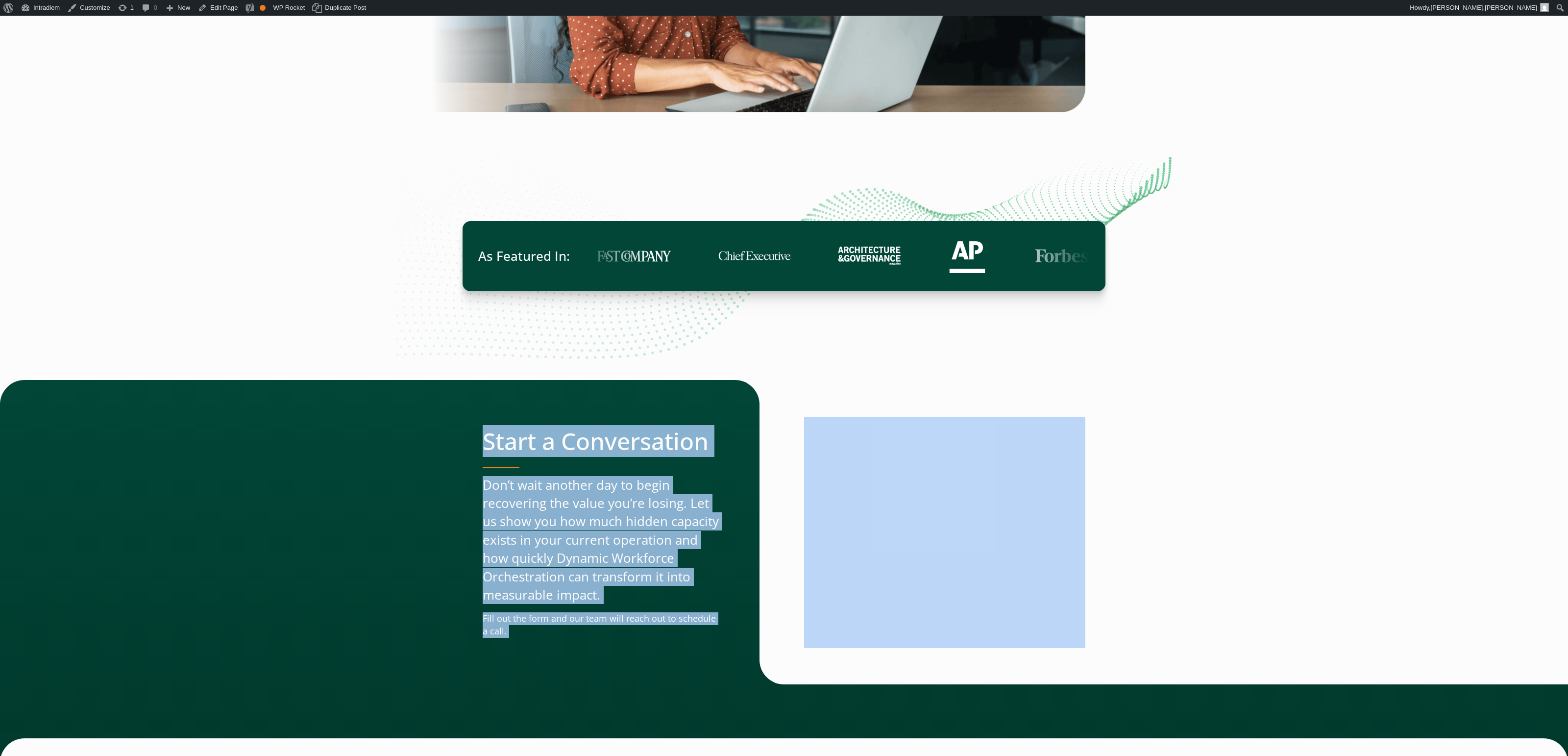
scroll to position [2979, 0]
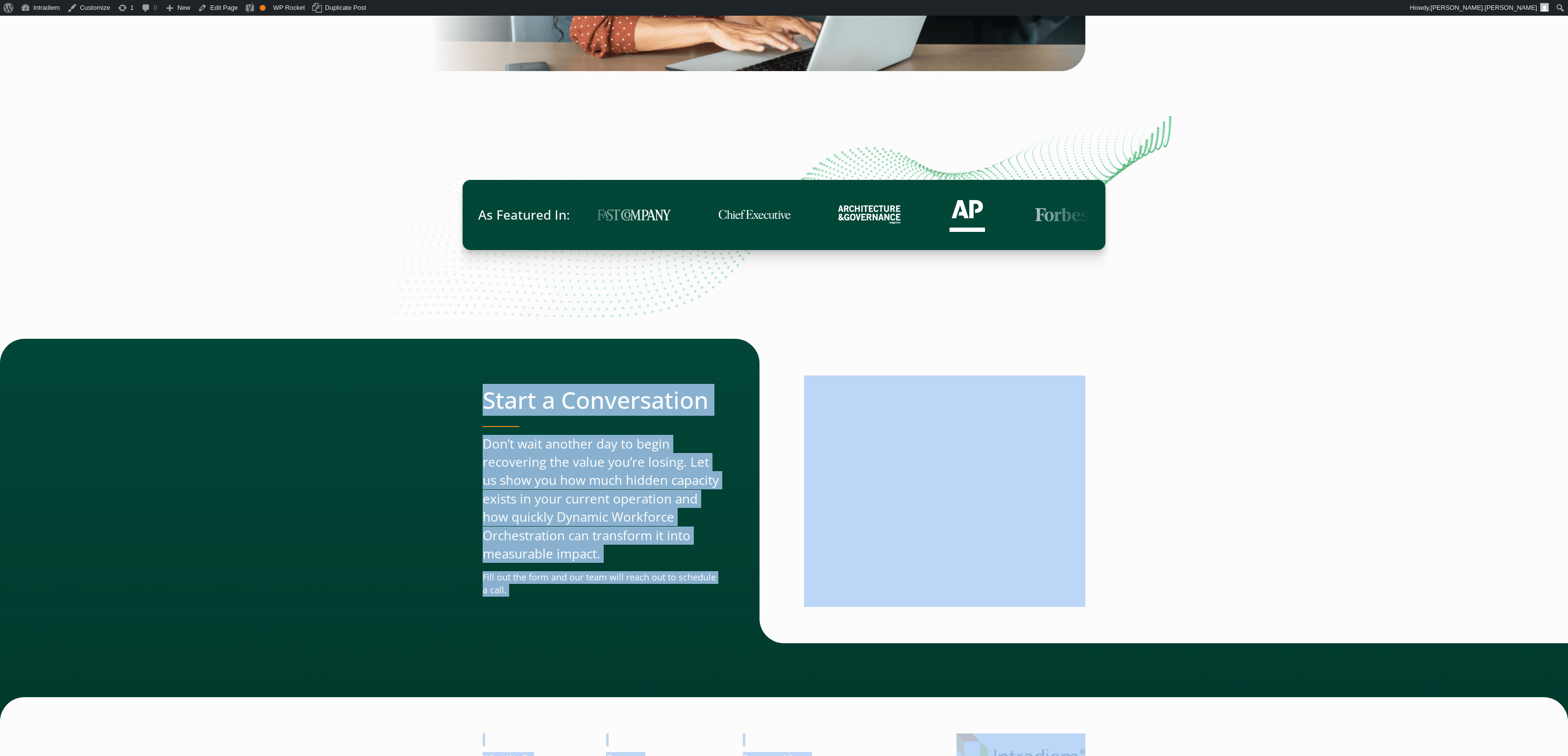
click at [1086, 498] on div at bounding box center [935, 491] width 301 height 304
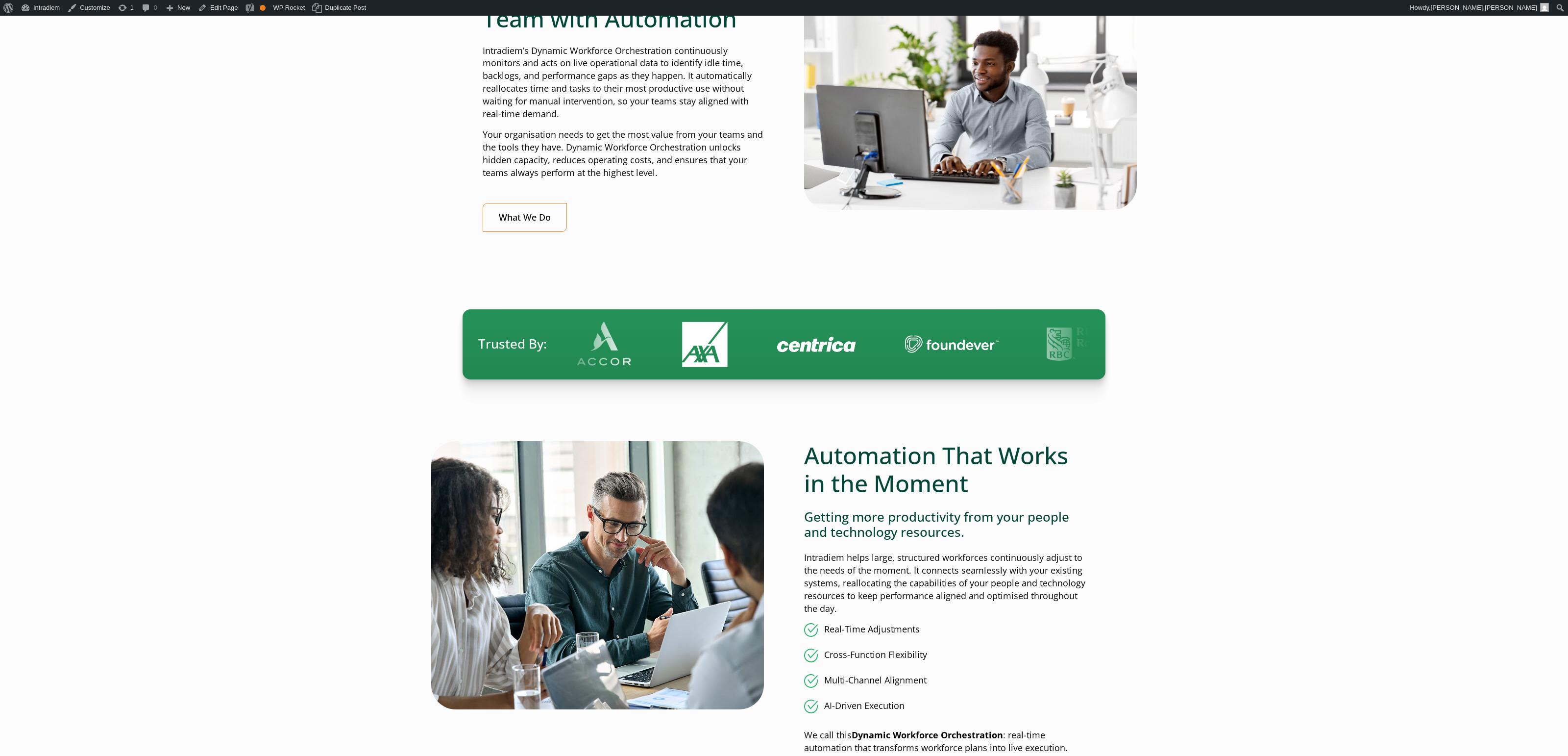
scroll to position [0, 0]
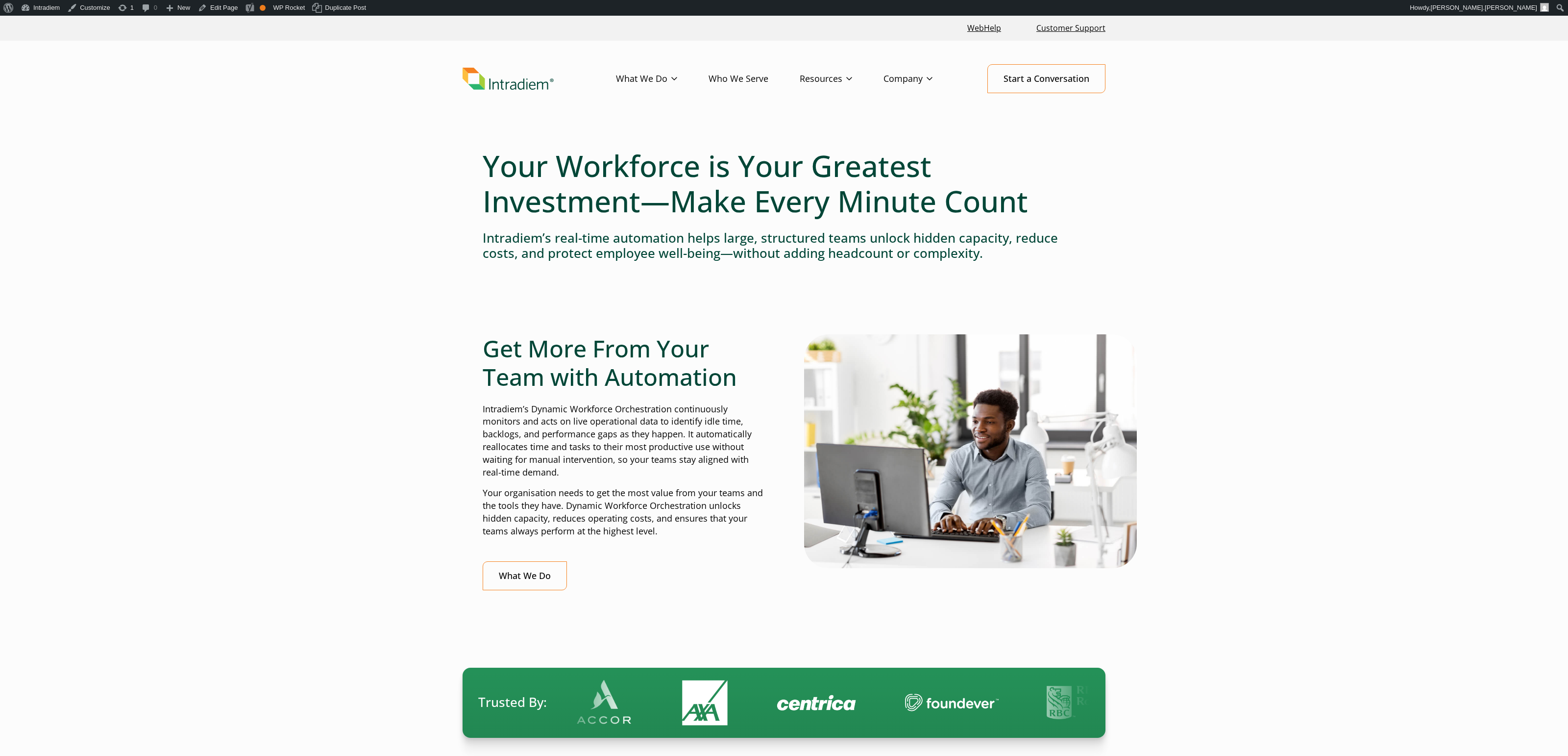
click at [492, 77] on img "Link to homepage of Intradiem" at bounding box center [508, 78] width 91 height 22
click at [224, 12] on link "Edit Page" at bounding box center [218, 8] width 47 height 16
click at [204, 9] on link "Edit Page" at bounding box center [218, 8] width 47 height 16
click at [218, 4] on link "Edit Page" at bounding box center [218, 8] width 47 height 16
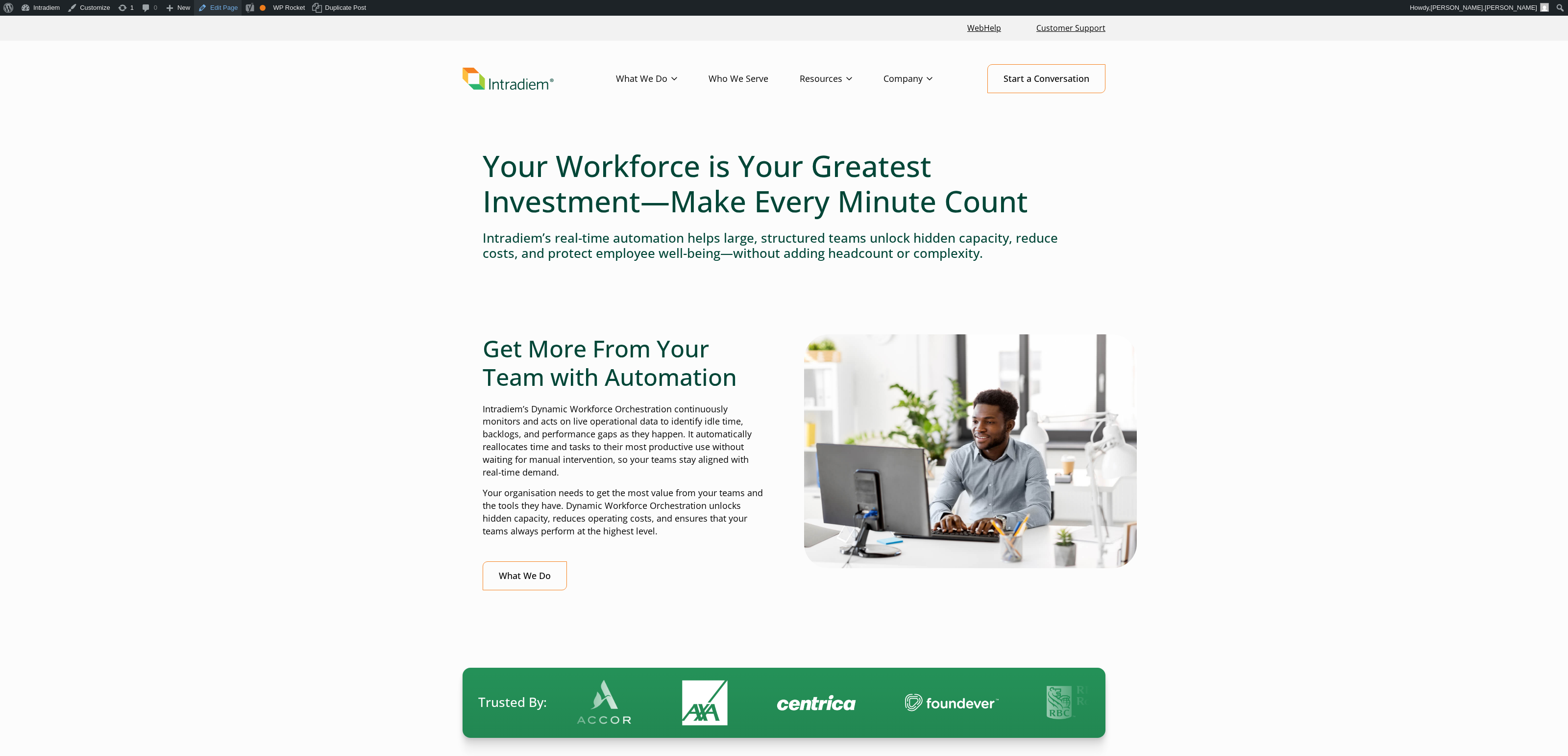
click at [229, 10] on link "Edit Page" at bounding box center [218, 8] width 47 height 16
